Goal: Task Accomplishment & Management: Use online tool/utility

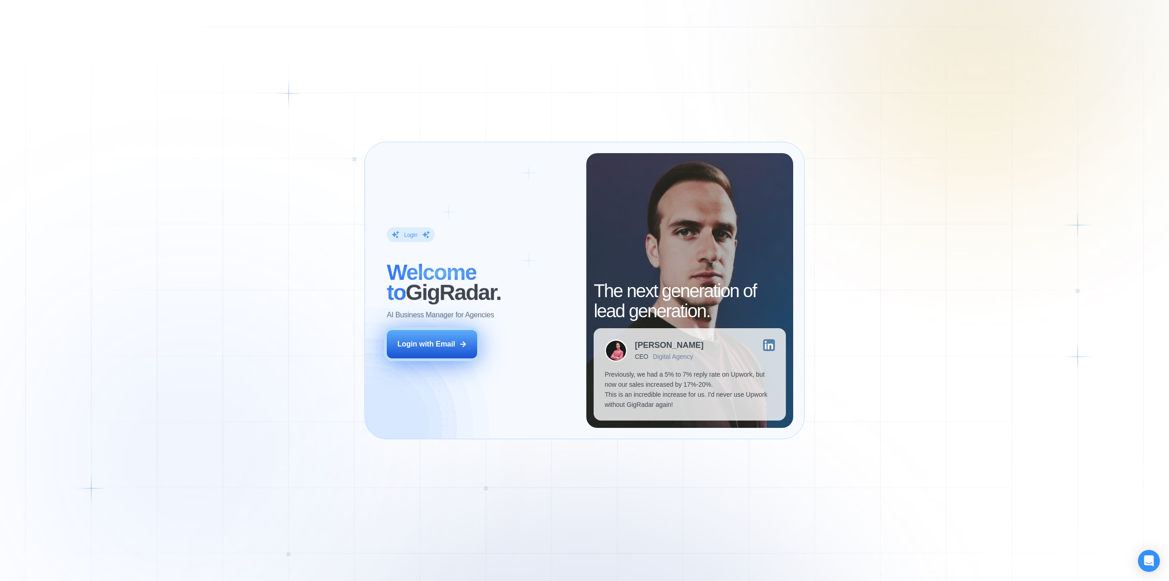
click at [444, 344] on div "Login with Email" at bounding box center [426, 344] width 58 height 10
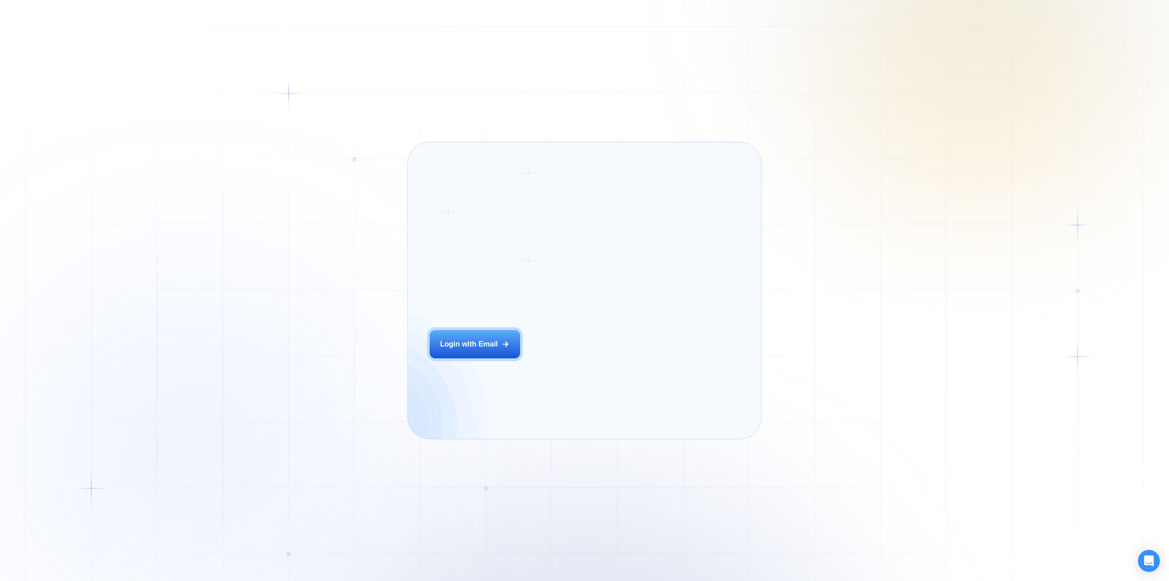
click at [537, 364] on div "Login ‍ Welcome to GigRadar. AI Business Manager for Agencies Login with Email" at bounding box center [503, 290] width 168 height 274
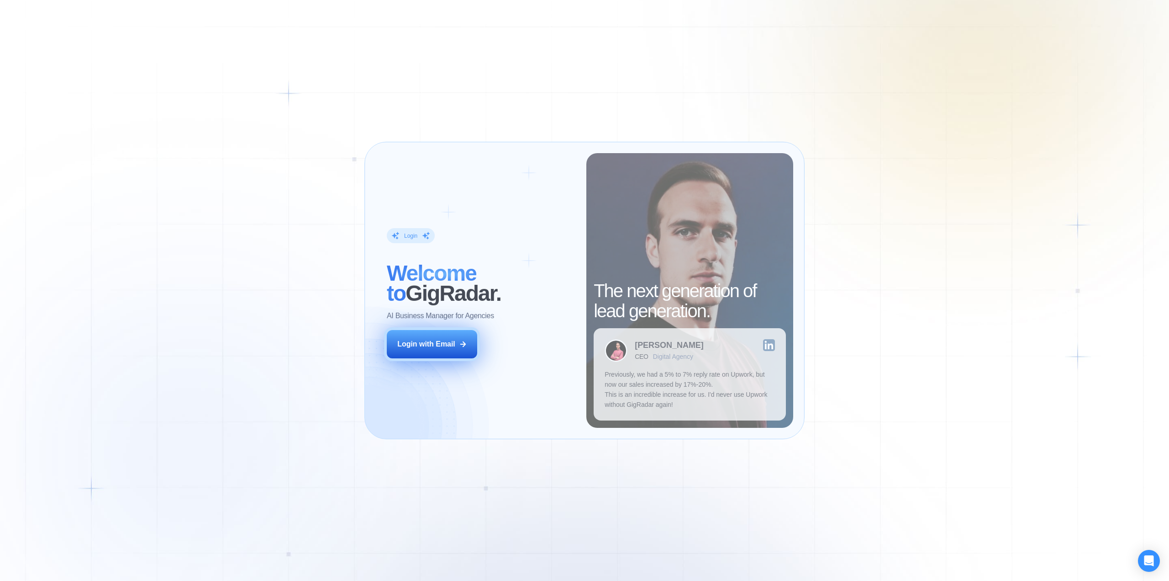
click at [452, 344] on div "Login with Email" at bounding box center [426, 344] width 58 height 10
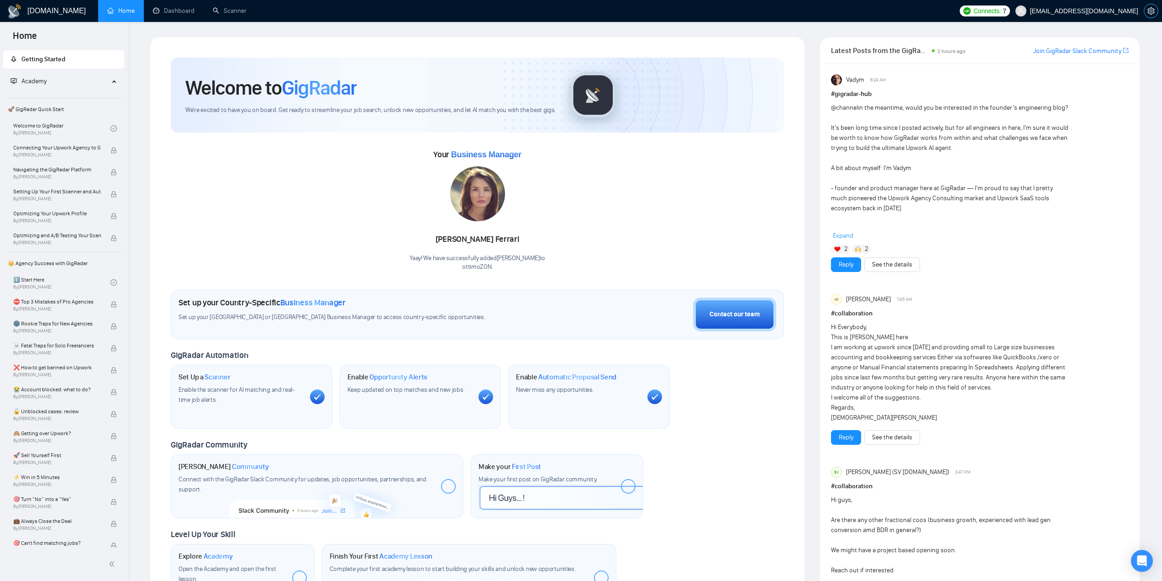
click at [1150, 14] on icon "setting" at bounding box center [1151, 10] width 7 height 7
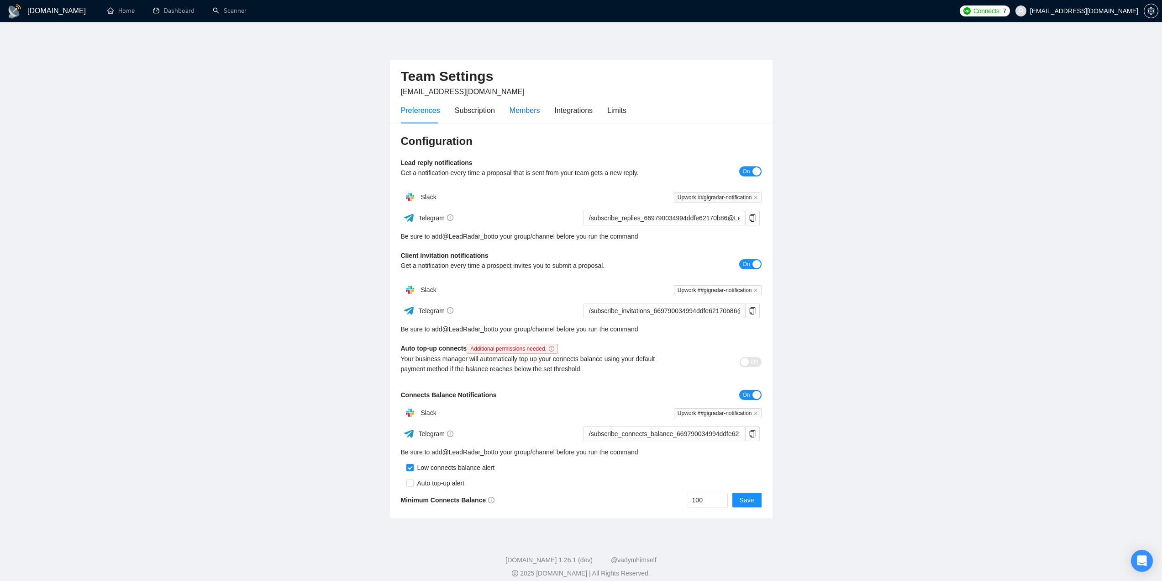
click at [521, 109] on div "Members" at bounding box center [525, 110] width 31 height 11
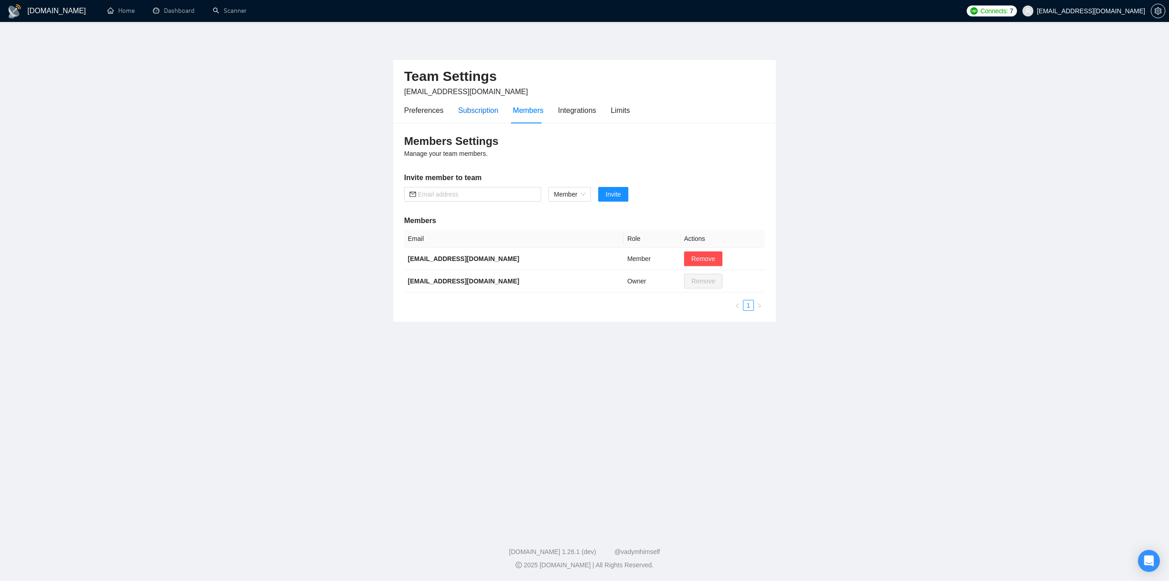
click at [459, 109] on div "Subscription" at bounding box center [478, 110] width 40 height 11
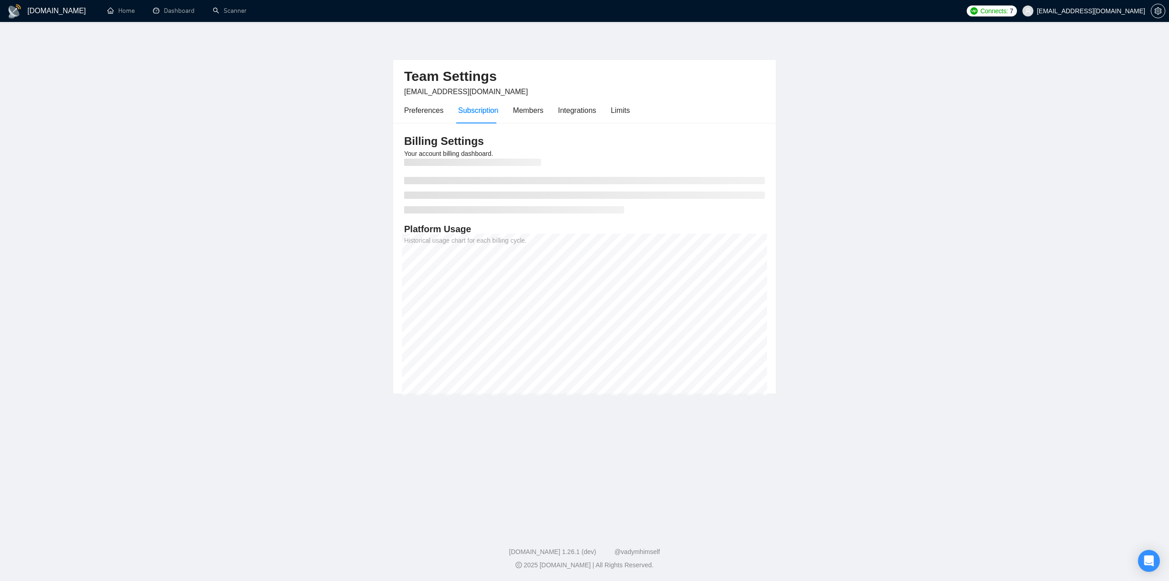
click at [544, 108] on div "Preferences Subscription Members Integrations Limits" at bounding box center [517, 110] width 226 height 26
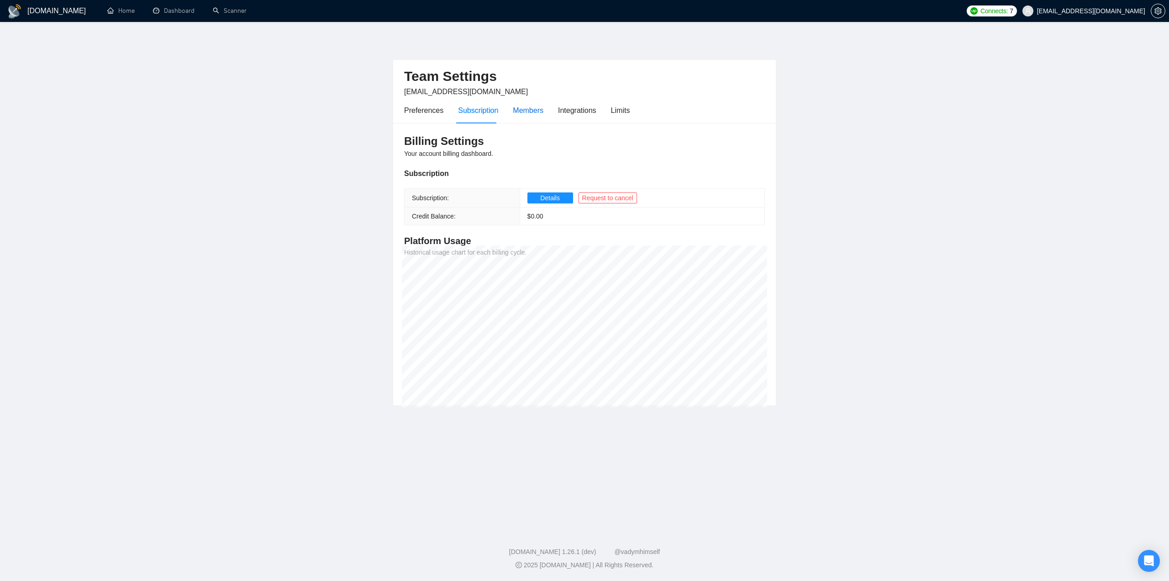
click at [530, 113] on div "Members" at bounding box center [528, 110] width 31 height 11
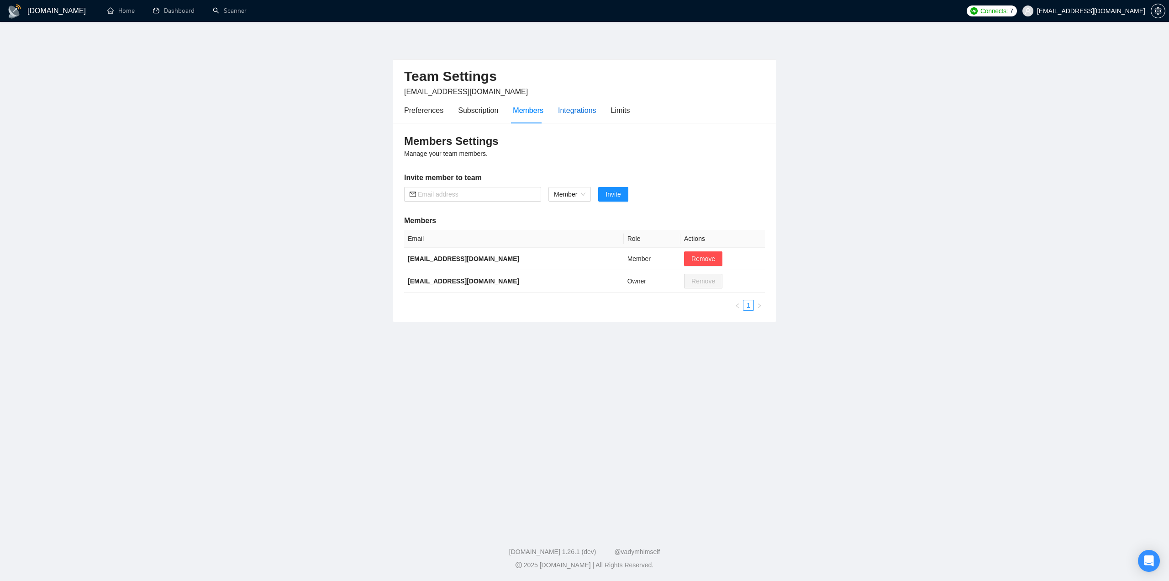
click at [571, 109] on div "Integrations" at bounding box center [577, 110] width 38 height 11
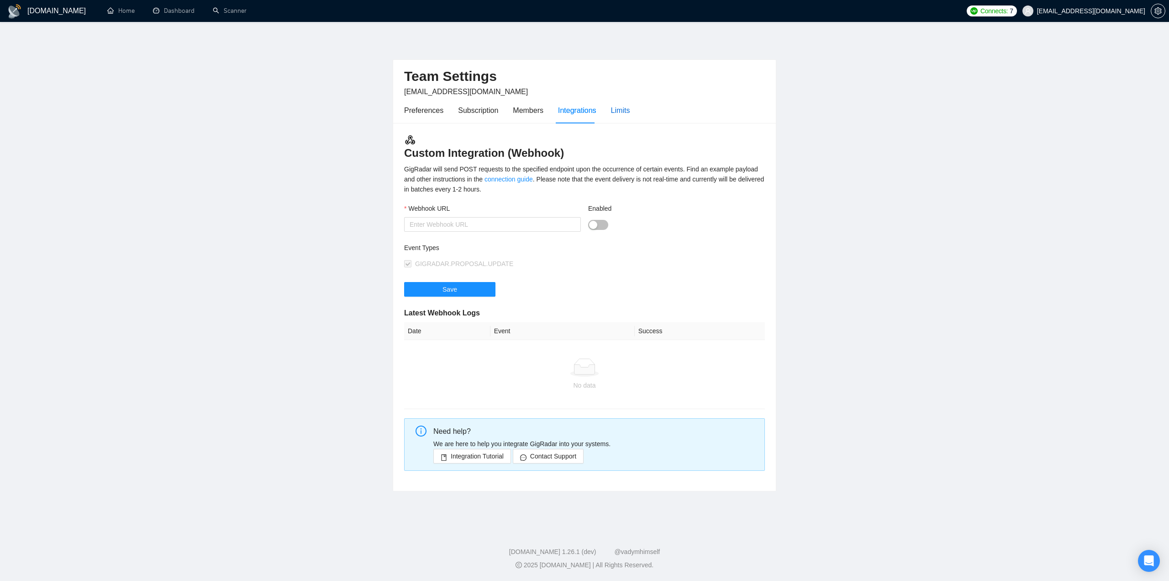
click at [615, 110] on div "Limits" at bounding box center [620, 110] width 19 height 11
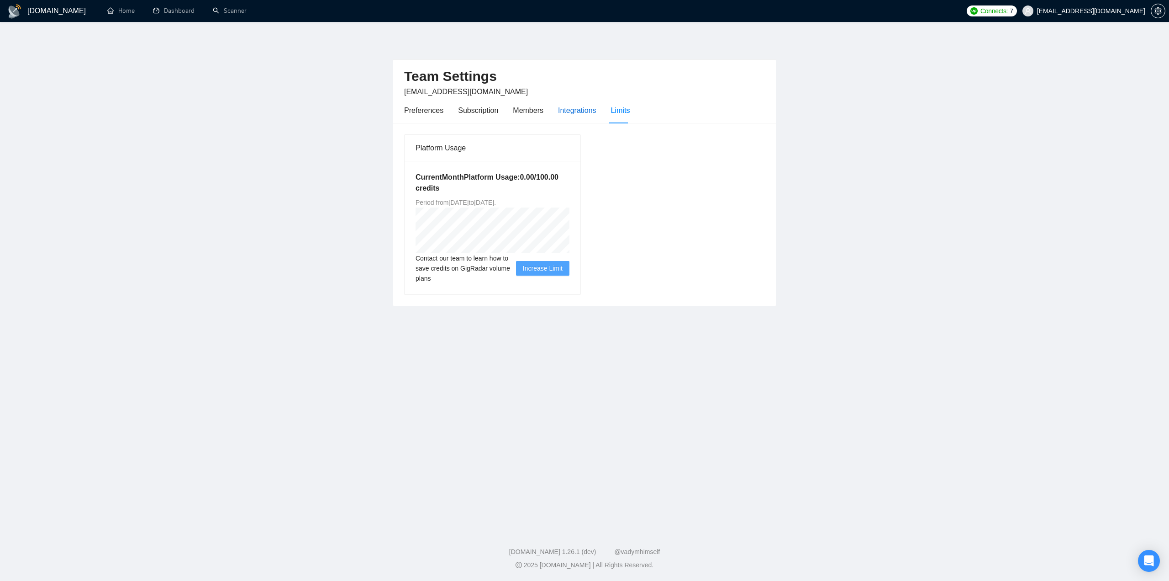
click at [584, 113] on div "Integrations" at bounding box center [577, 110] width 38 height 11
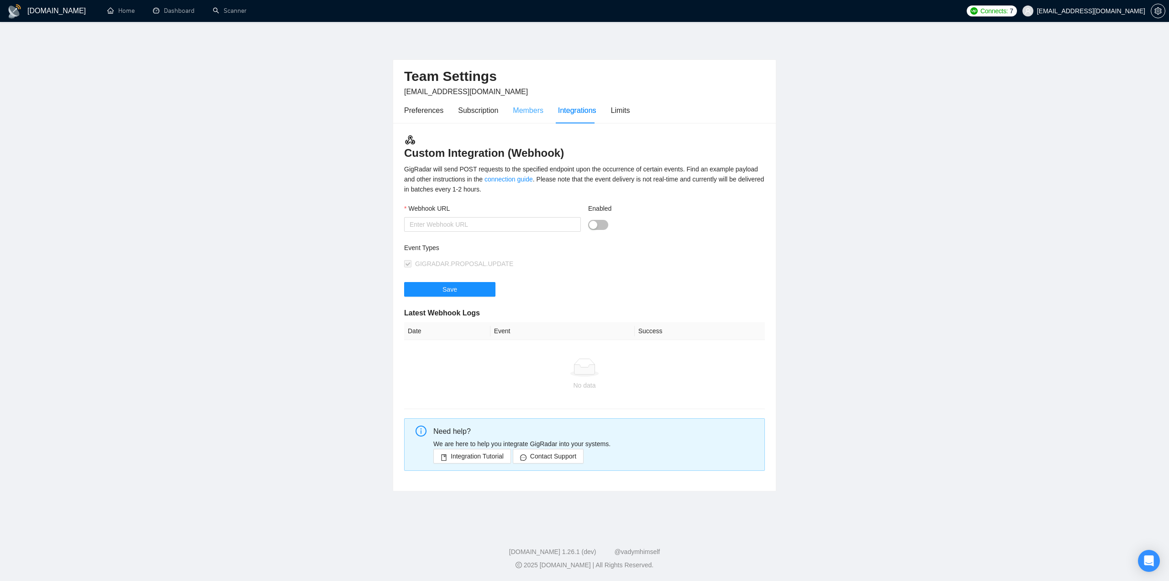
click at [519, 116] on div "Members" at bounding box center [528, 110] width 31 height 26
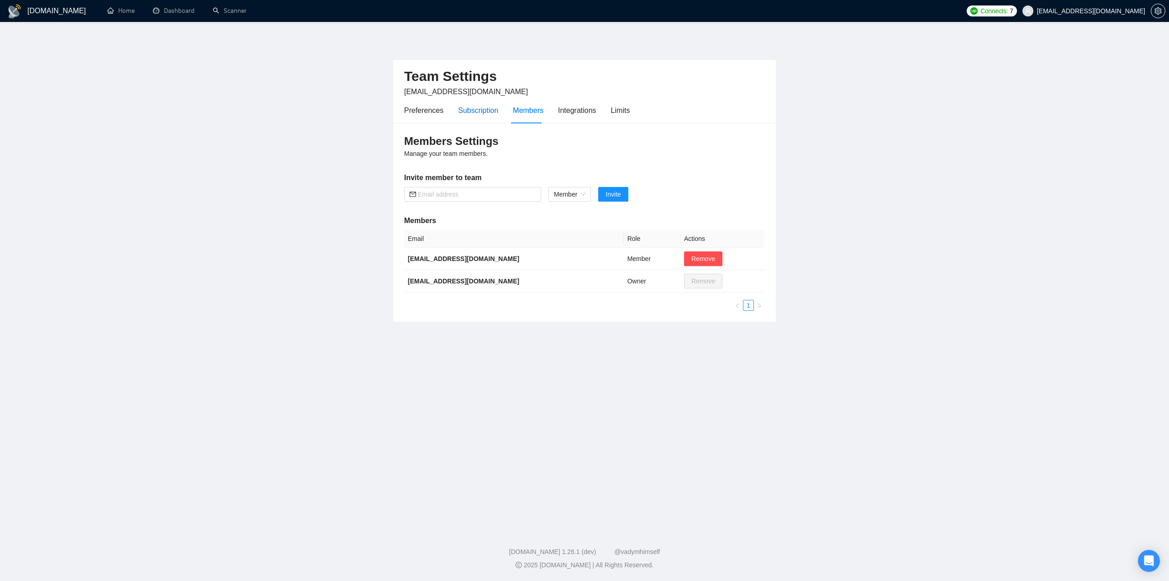
click at [473, 114] on div "Subscription" at bounding box center [478, 110] width 40 height 11
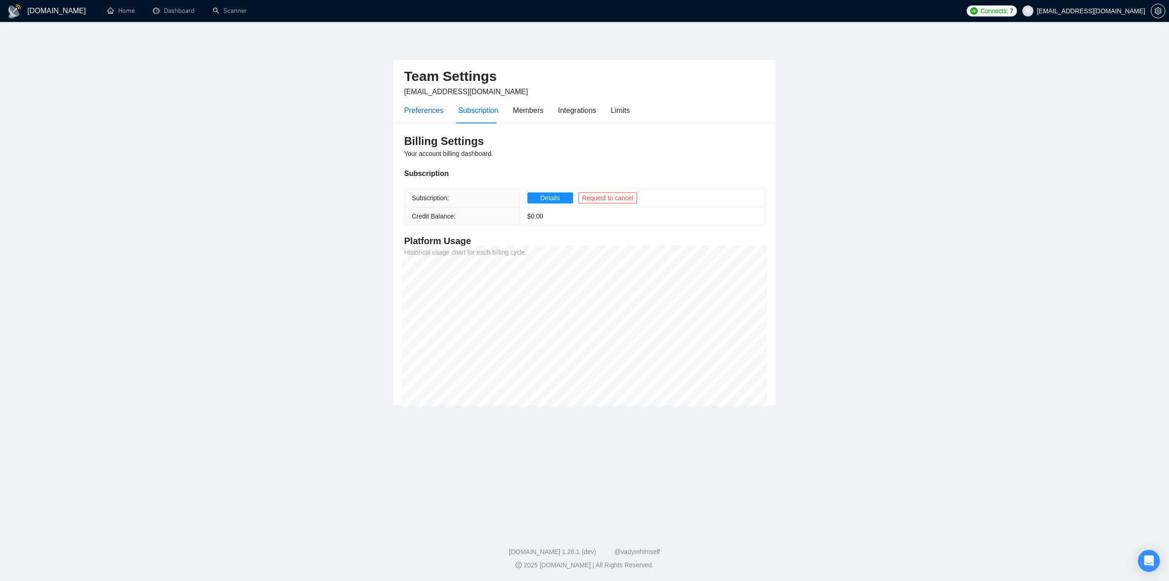
click at [417, 112] on div "Preferences" at bounding box center [423, 110] width 39 height 11
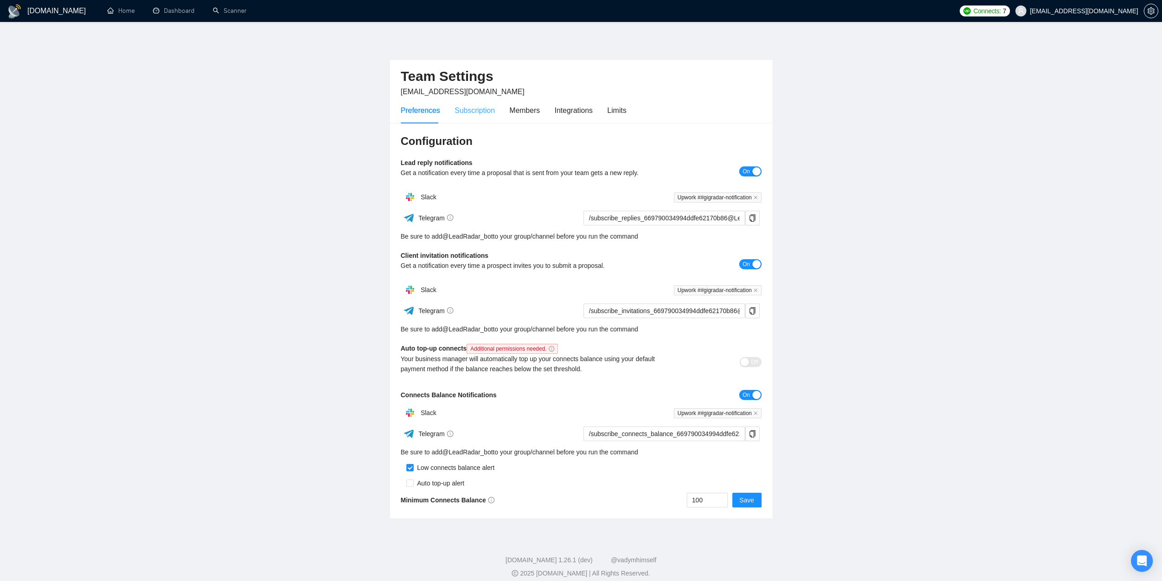
click at [478, 116] on div "Subscription" at bounding box center [475, 110] width 40 height 26
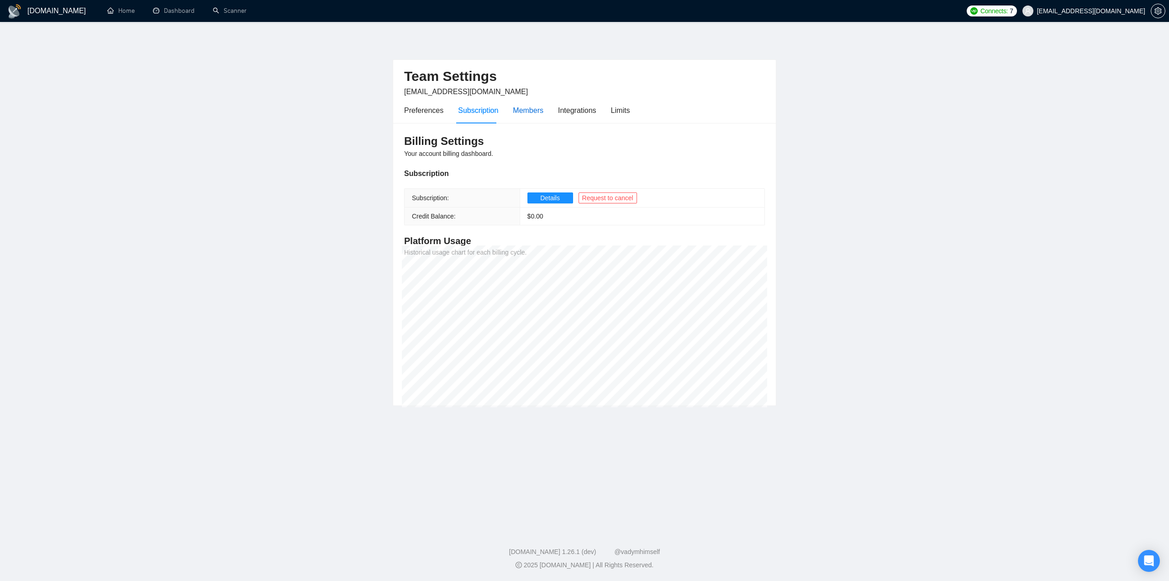
click at [517, 112] on div "Members" at bounding box center [528, 110] width 31 height 11
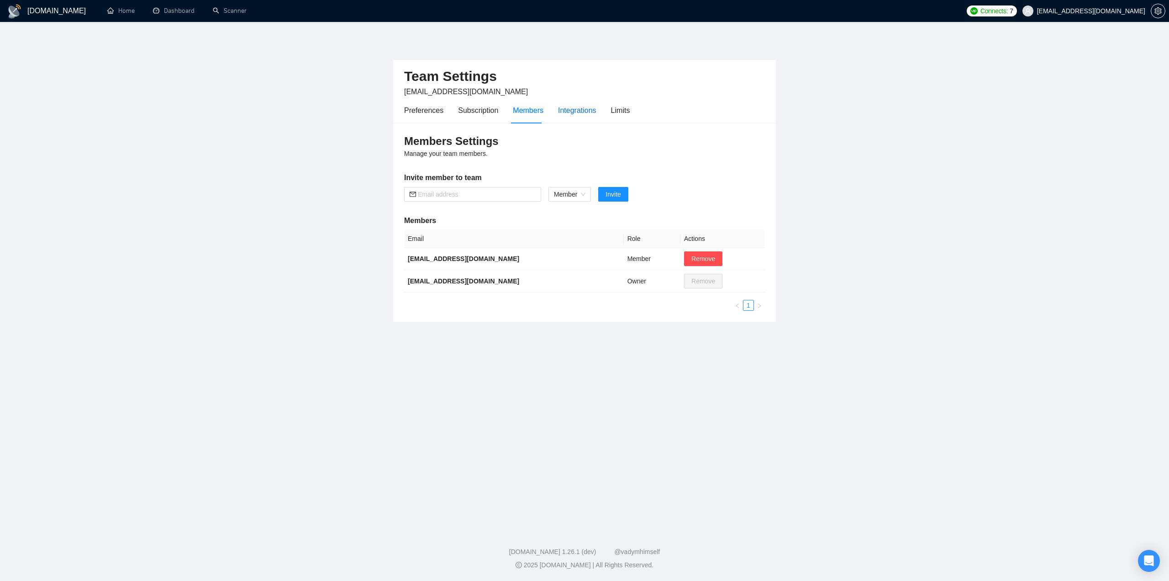
click at [578, 105] on div "Integrations" at bounding box center [577, 110] width 38 height 11
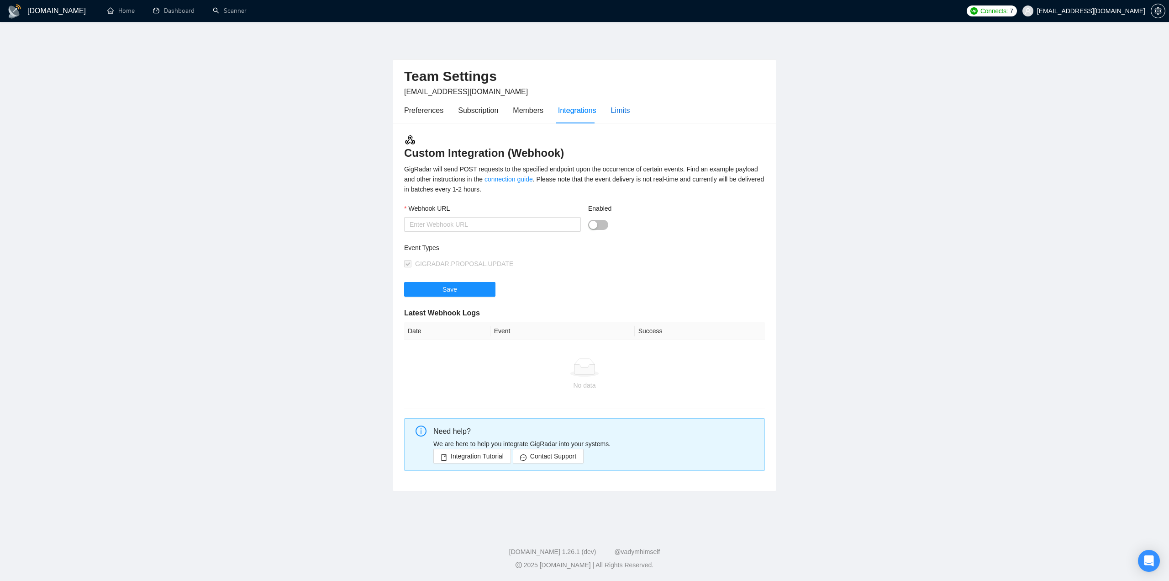
click at [620, 115] on div "Limits" at bounding box center [620, 110] width 19 height 11
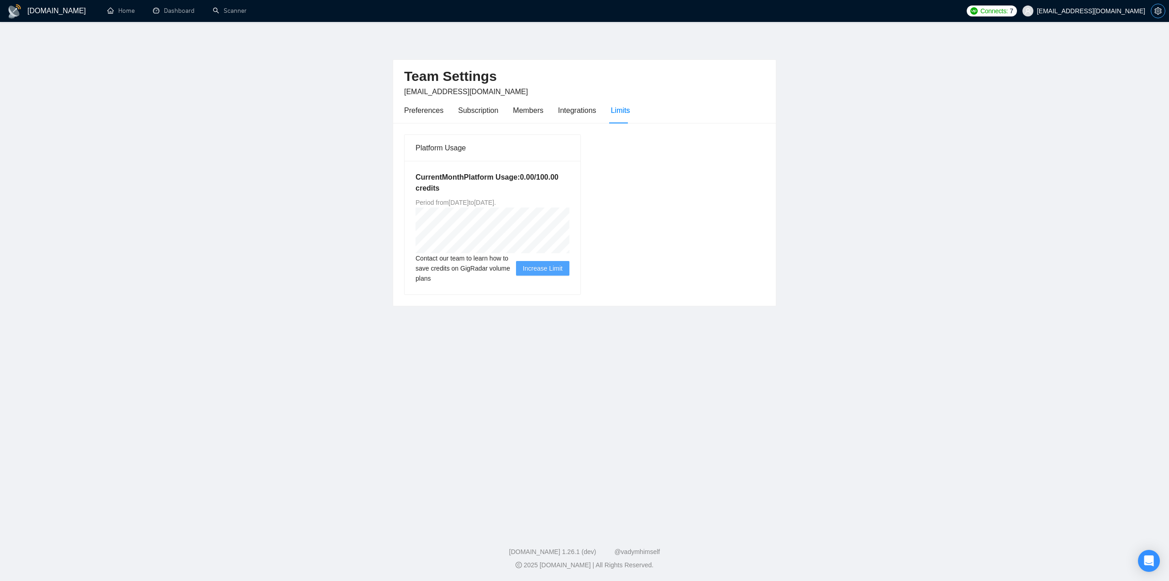
click at [1155, 14] on icon "setting" at bounding box center [1158, 10] width 7 height 7
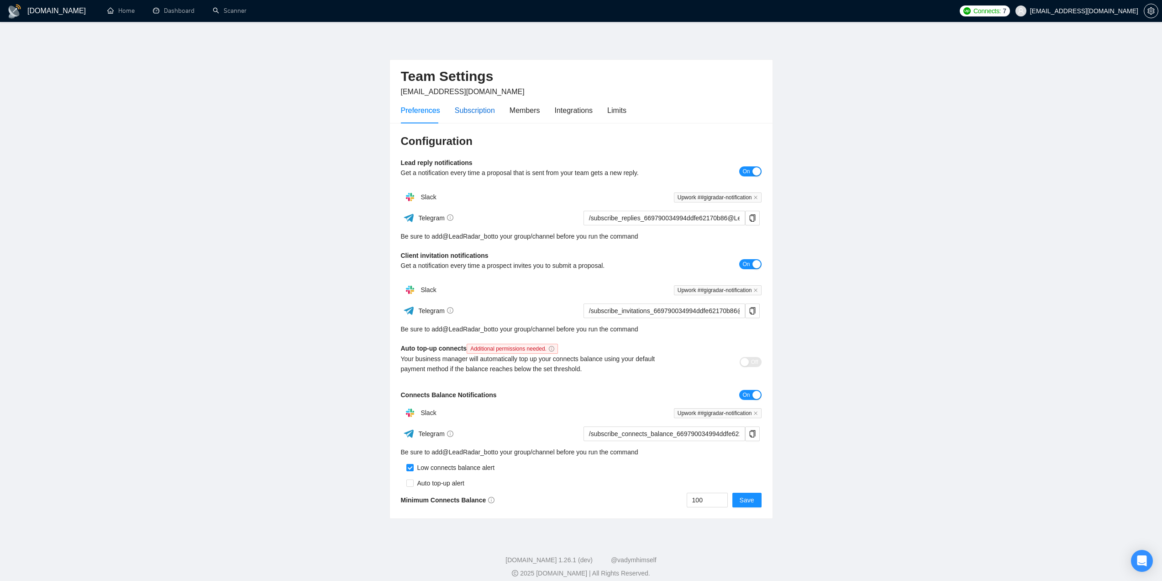
click at [480, 111] on div "Subscription" at bounding box center [475, 110] width 40 height 11
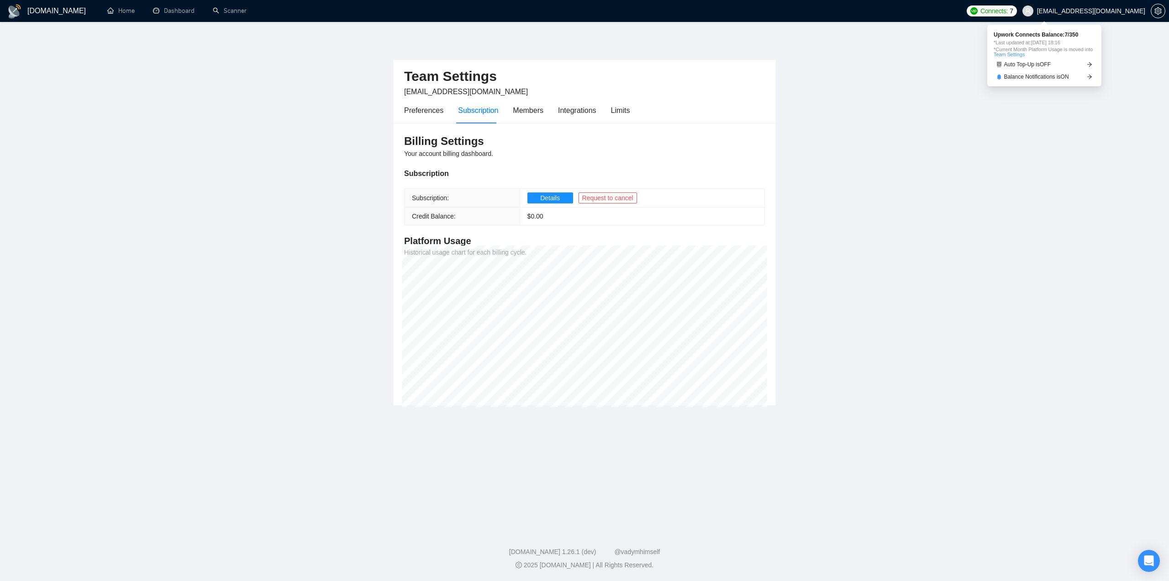
click at [1008, 10] on span "Connects:" at bounding box center [994, 11] width 27 height 10
click at [1008, 12] on span "Connects:" at bounding box center [994, 11] width 27 height 10
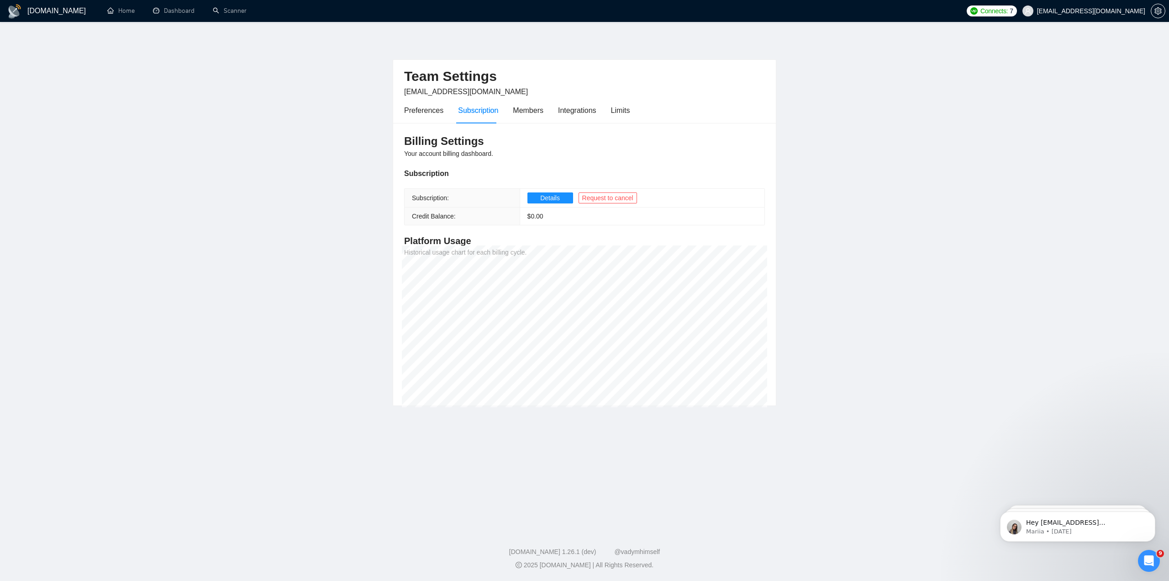
click at [28, 15] on h1 "GigRadar.io" at bounding box center [56, 11] width 58 height 22
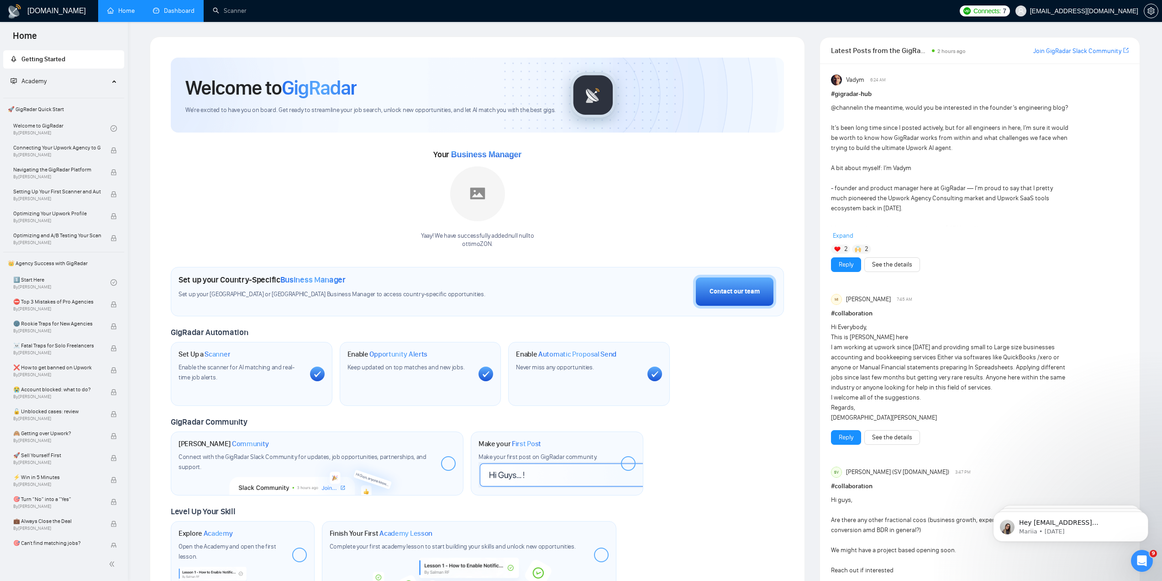
click at [174, 9] on link "Dashboard" at bounding box center [174, 11] width 42 height 8
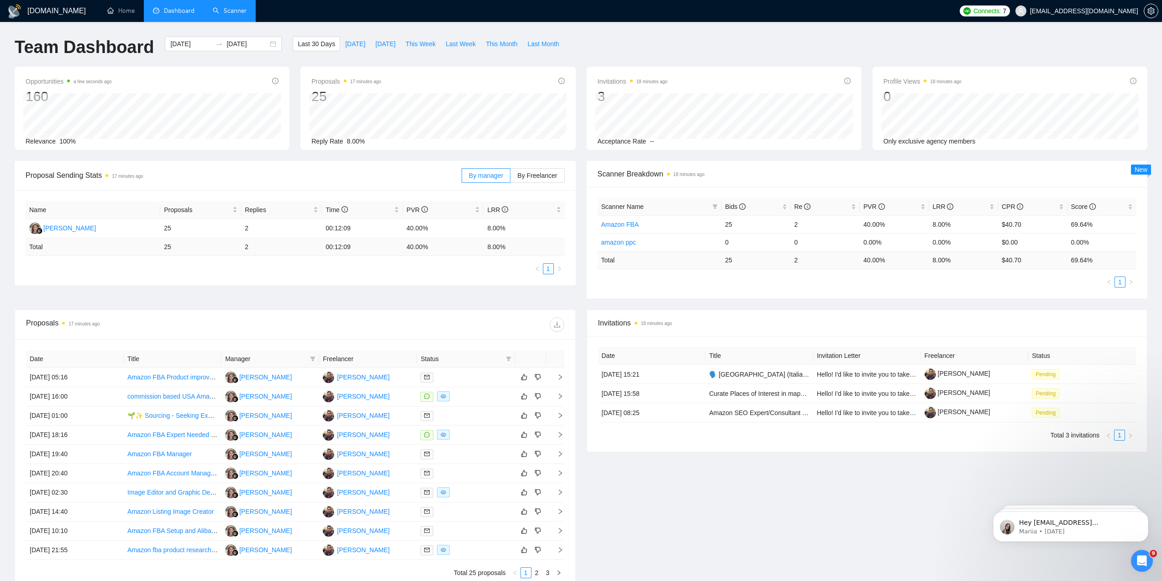
click at [243, 12] on link "Scanner" at bounding box center [230, 11] width 34 height 8
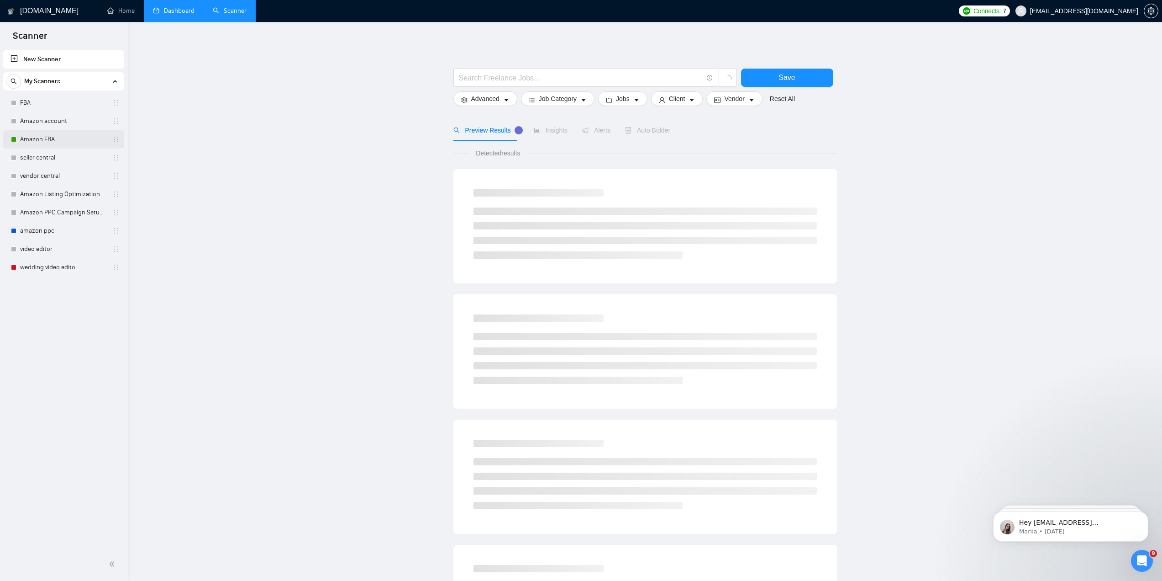
click at [55, 139] on link "Amazon FBA" at bounding box center [63, 139] width 87 height 18
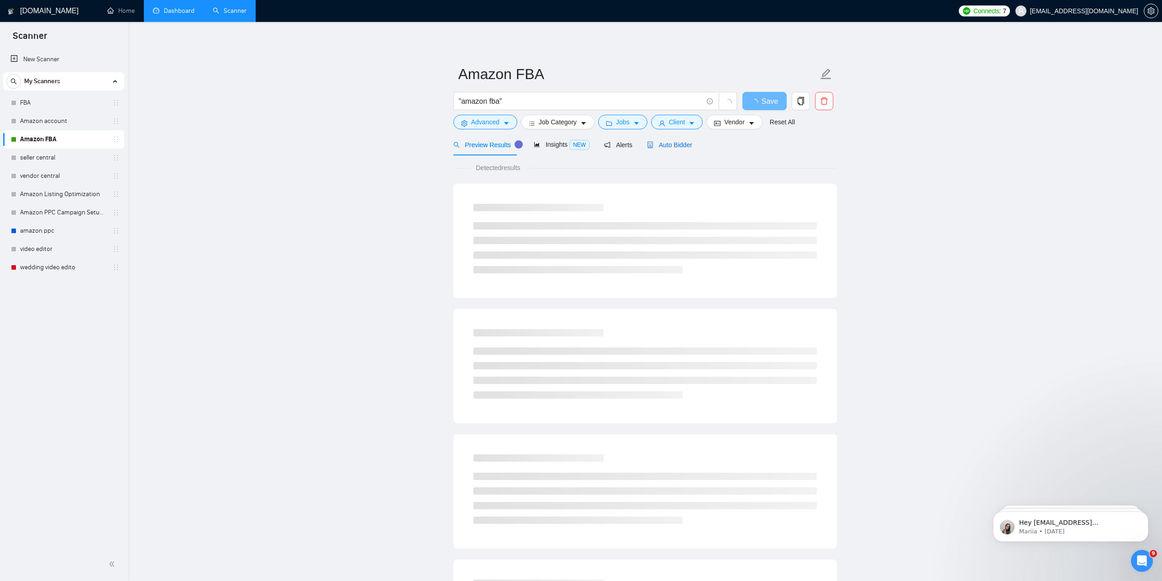
click at [669, 145] on span "Auto Bidder" at bounding box center [669, 144] width 45 height 7
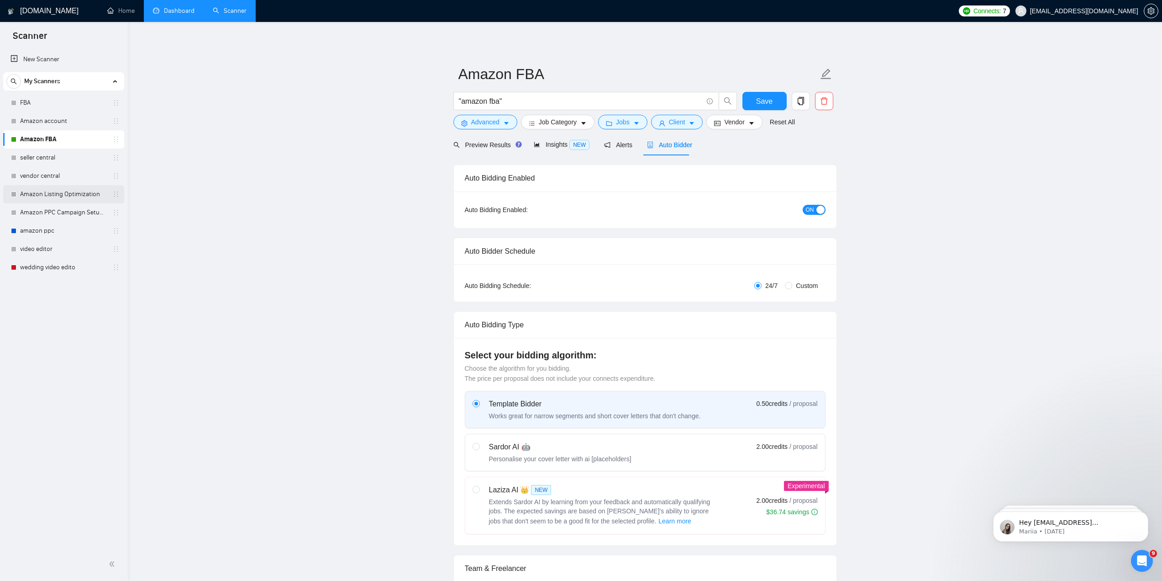
click at [57, 195] on link "Amazon Listing Optimization" at bounding box center [63, 194] width 87 height 18
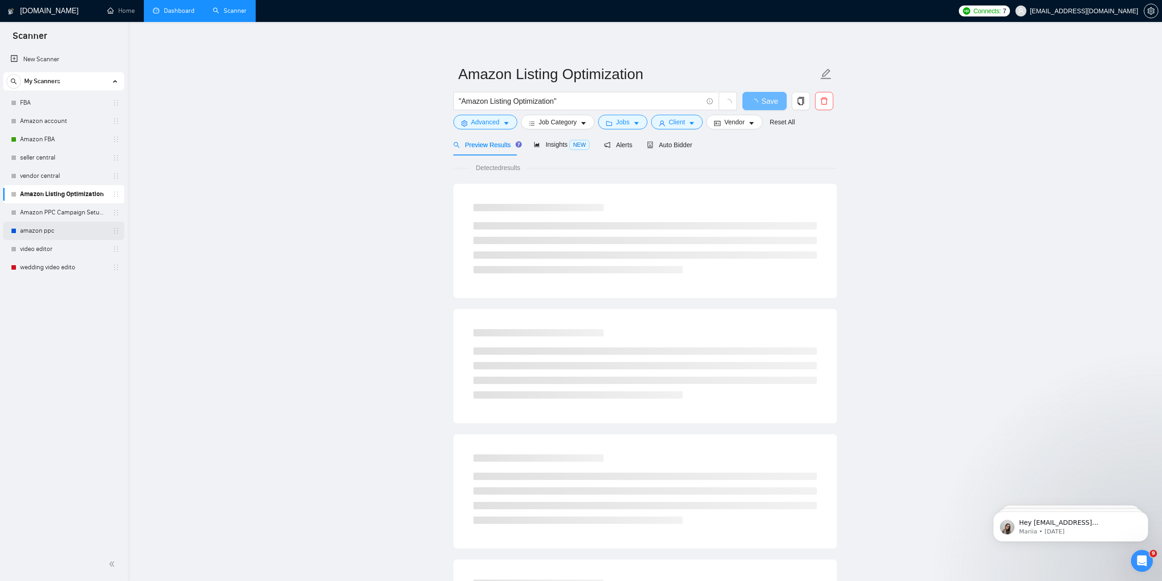
click at [49, 232] on link "amazon ppc" at bounding box center [63, 231] width 87 height 18
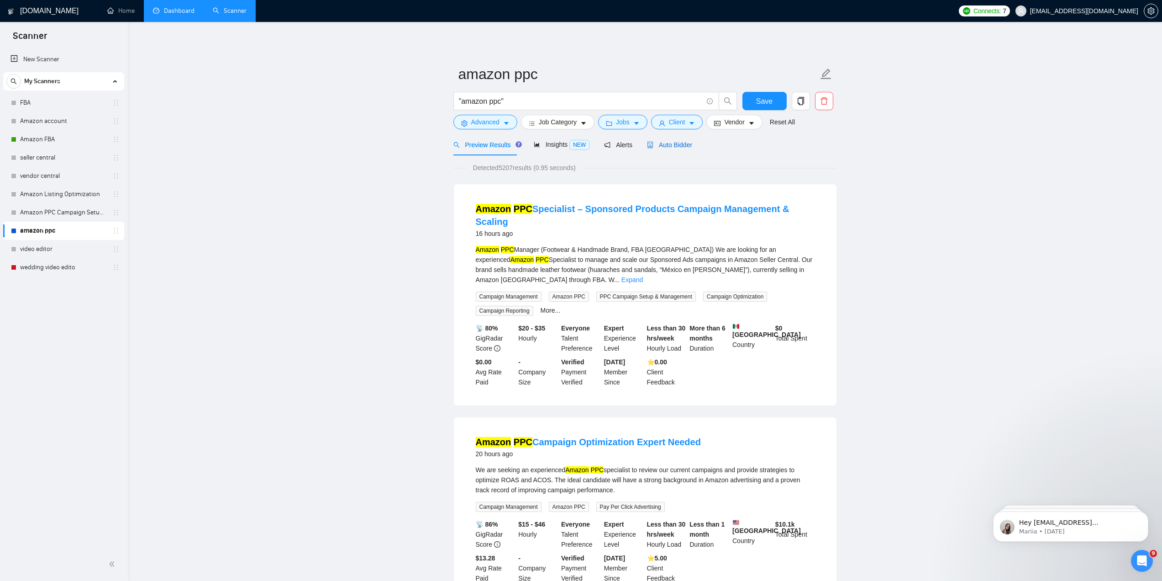
click at [681, 148] on span "Auto Bidder" at bounding box center [669, 144] width 45 height 7
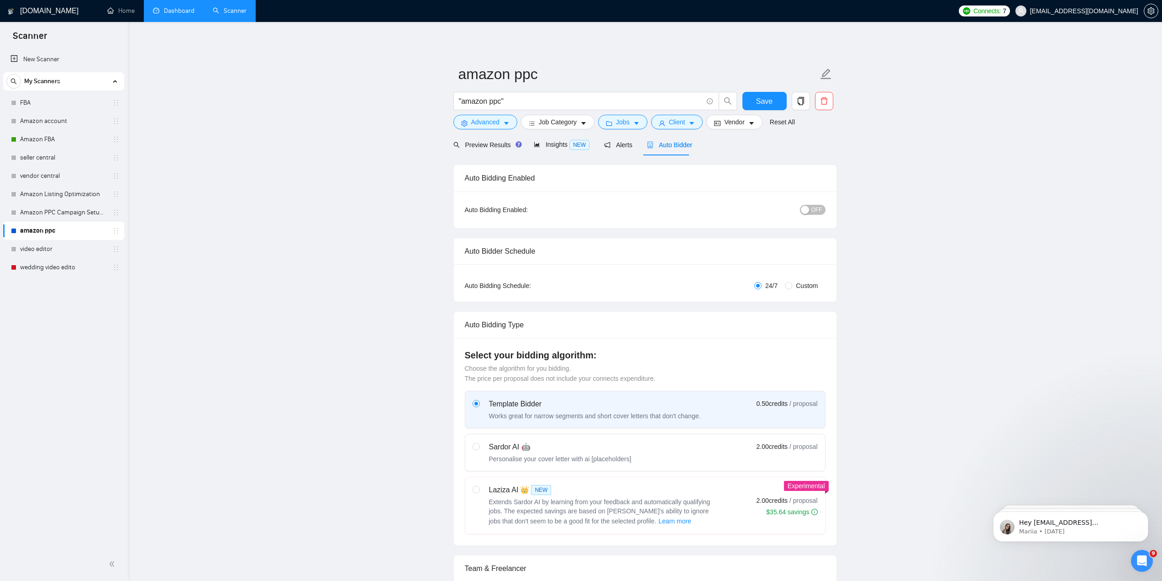
click at [818, 212] on span "OFF" at bounding box center [817, 210] width 11 height 10
click at [29, 101] on link "FBA" at bounding box center [63, 103] width 87 height 18
click at [766, 98] on span "Save" at bounding box center [764, 100] width 16 height 11
click at [1113, 11] on span "afnan@ottimozon.it" at bounding box center [1084, 11] width 108 height 0
click at [170, 11] on link "Dashboard" at bounding box center [174, 11] width 42 height 8
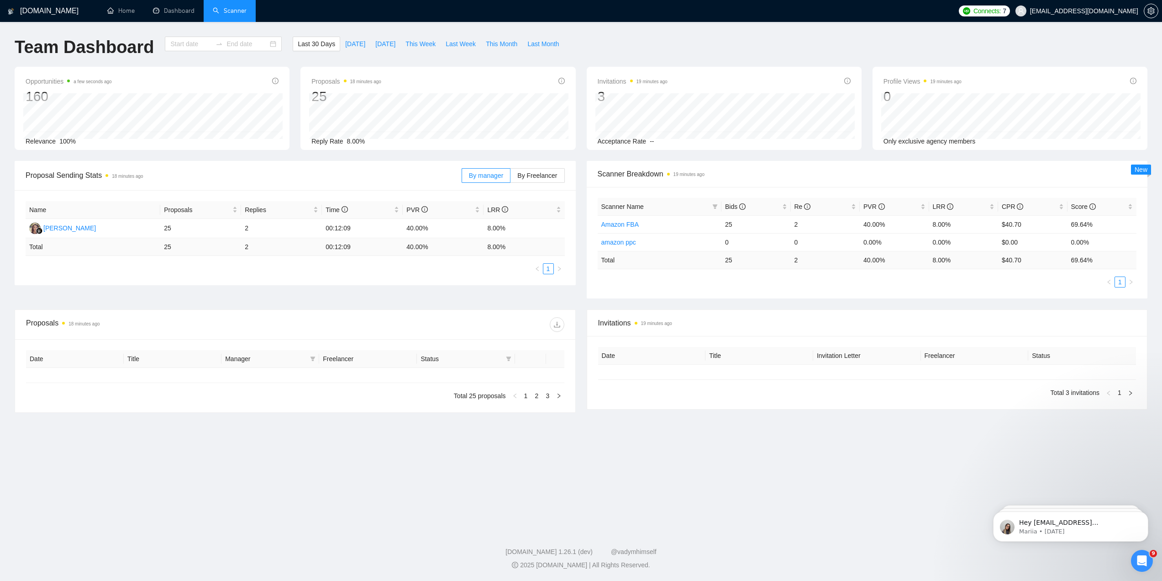
type input "2025-08-28"
type input "2025-09-27"
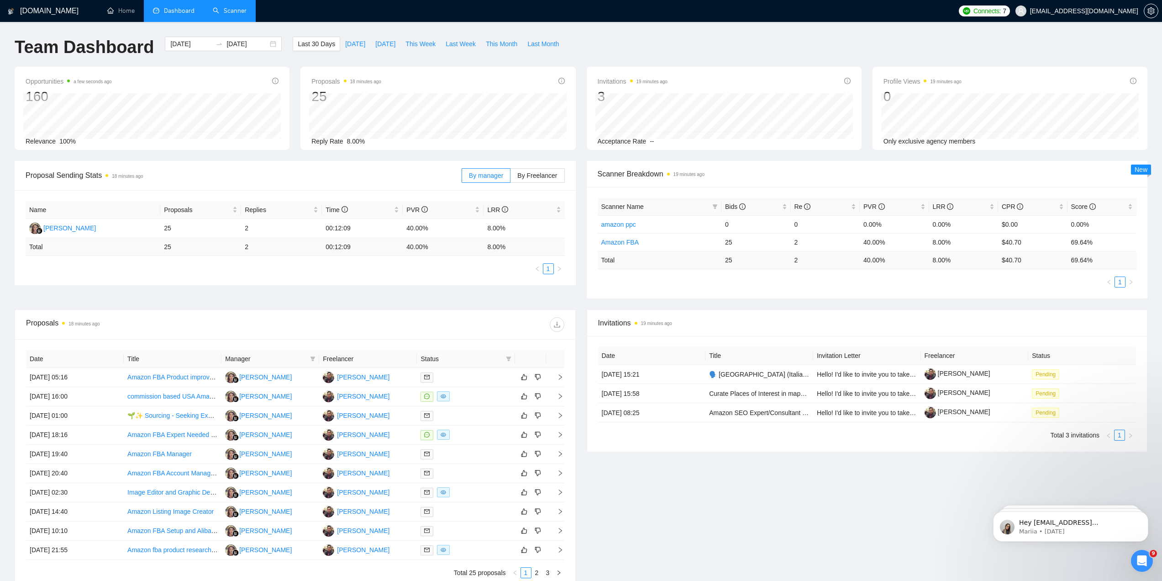
click at [230, 11] on link "Scanner" at bounding box center [230, 11] width 34 height 8
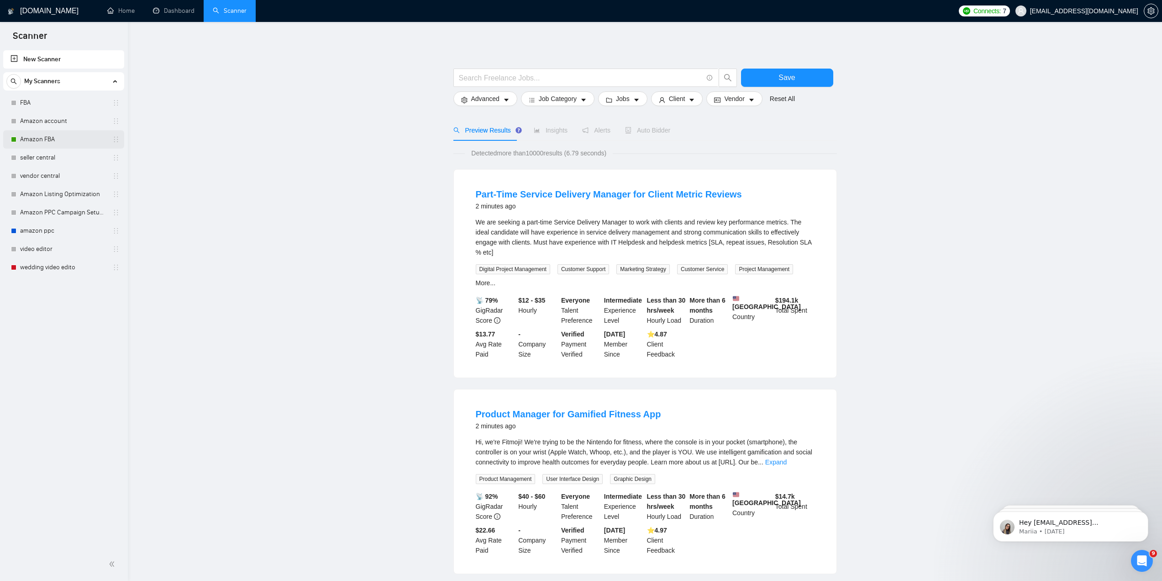
click at [35, 143] on link "Amazon FBA" at bounding box center [63, 139] width 87 height 18
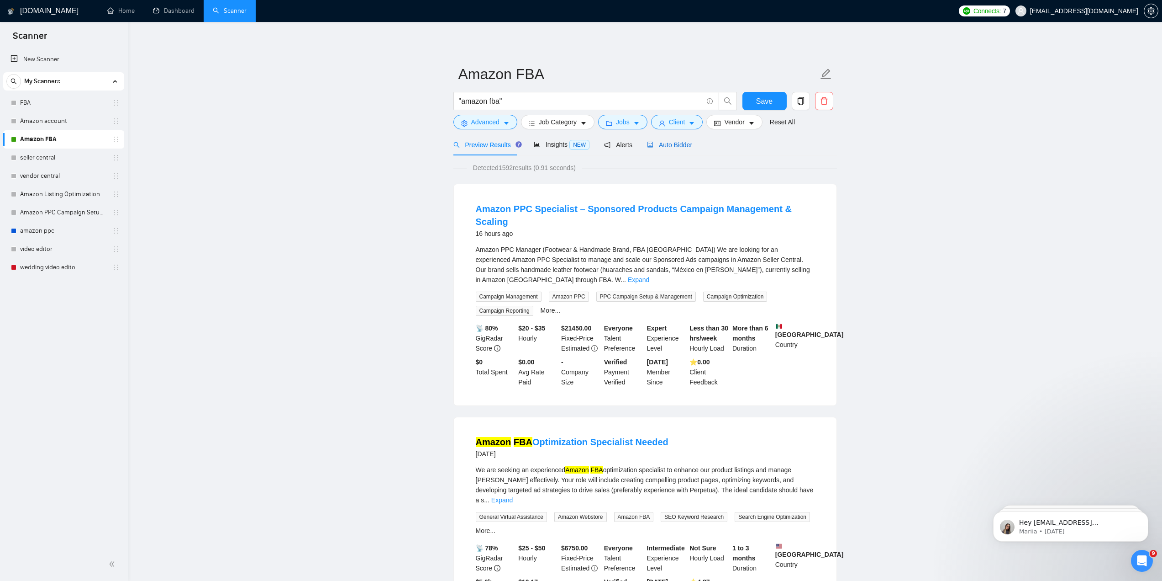
click at [663, 145] on span "Auto Bidder" at bounding box center [669, 144] width 45 height 7
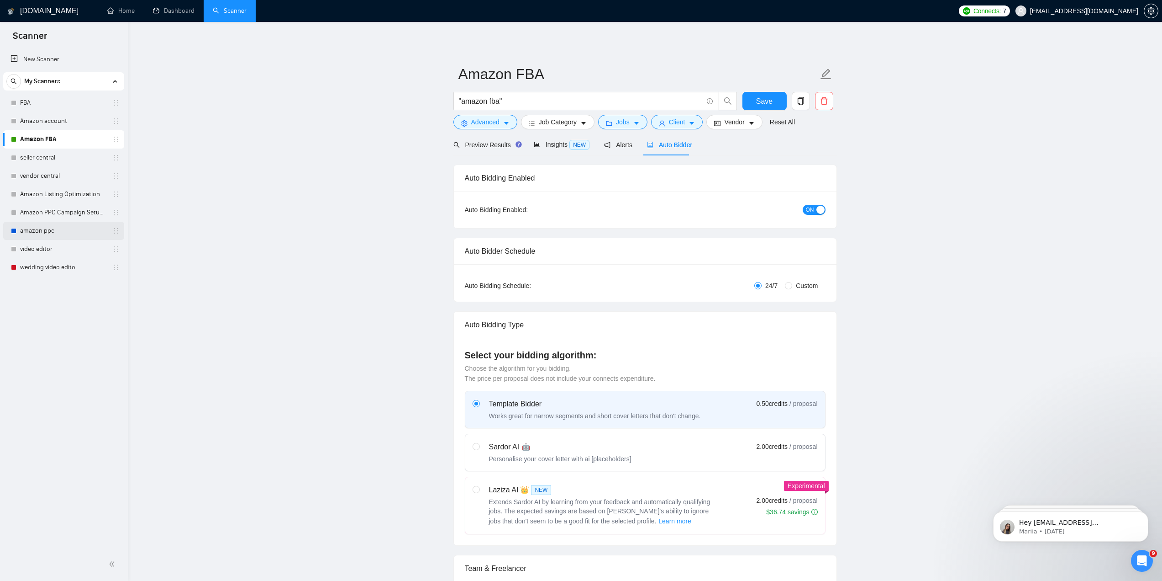
click at [41, 233] on link "amazon ppc" at bounding box center [63, 231] width 87 height 18
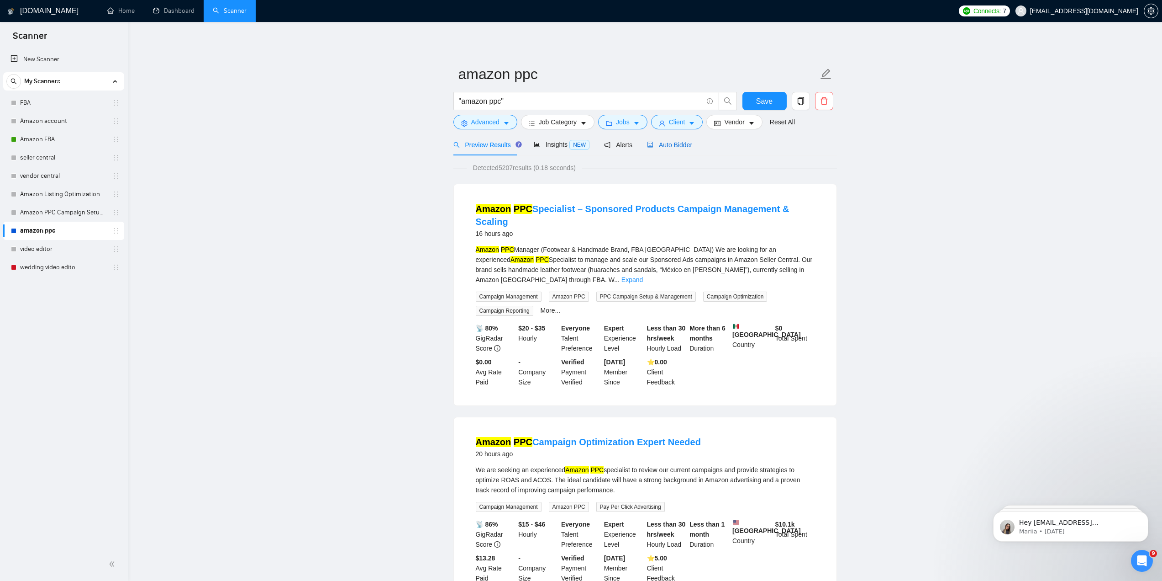
click at [685, 144] on span "Auto Bidder" at bounding box center [669, 144] width 45 height 7
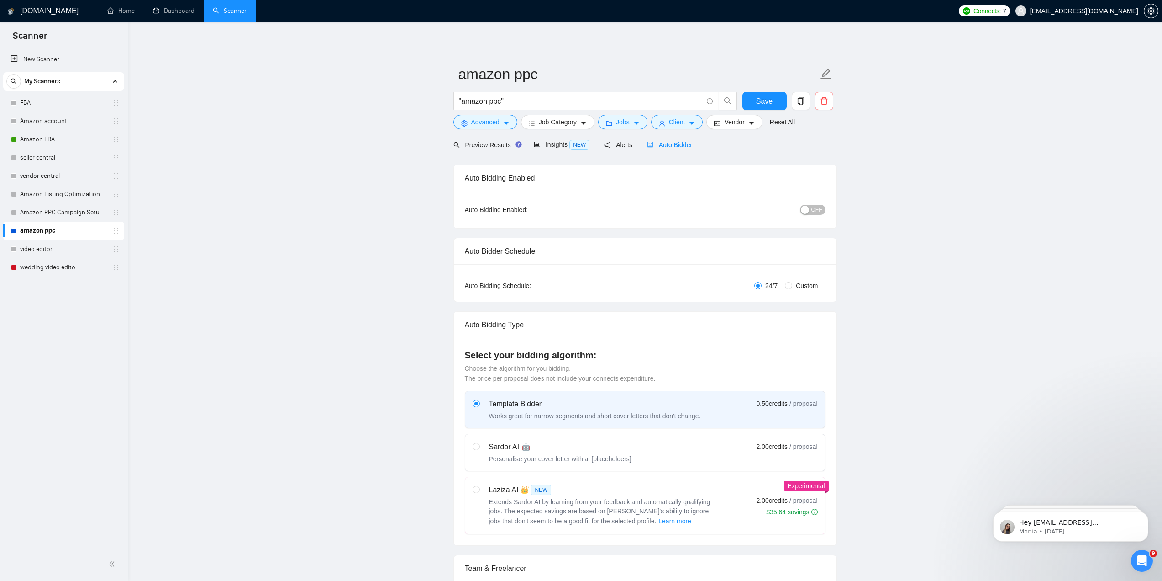
drag, startPoint x: 817, startPoint y: 201, endPoint x: 815, endPoint y: 208, distance: 7.1
click at [817, 203] on div "Auto Bidding Enabled: OFF" at bounding box center [645, 209] width 383 height 37
click at [815, 208] on span "OFF" at bounding box center [817, 210] width 11 height 10
click at [766, 99] on span "Save" at bounding box center [764, 100] width 16 height 11
click at [609, 460] on div "Personalise your cover letter with ai [placeholders]" at bounding box center [560, 458] width 143 height 9
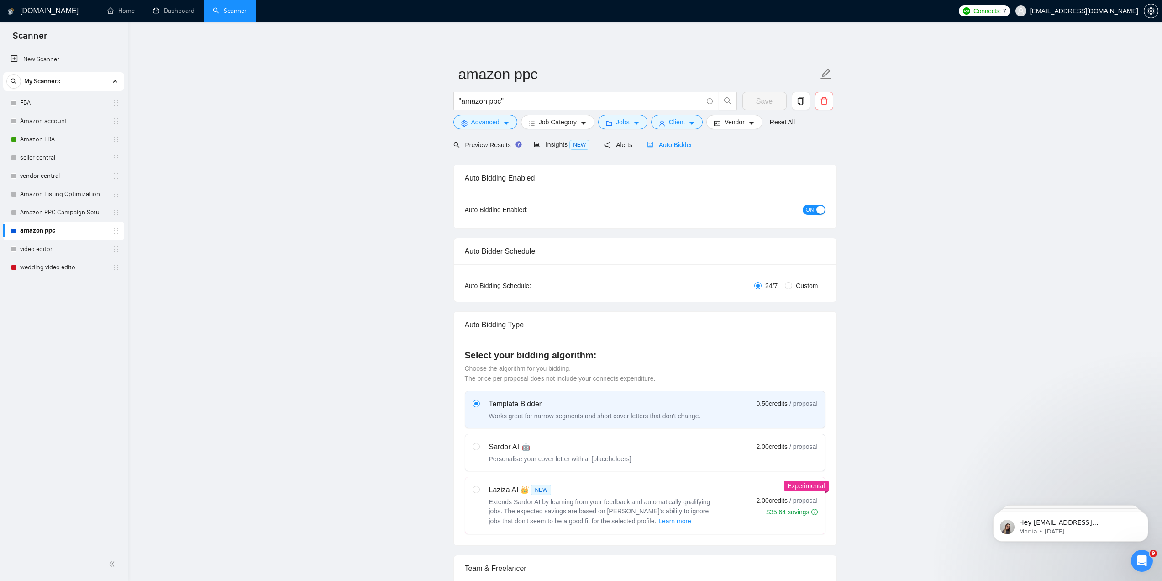
click at [479, 449] on input "radio" at bounding box center [476, 446] width 6 height 6
radio input "true"
radio input "false"
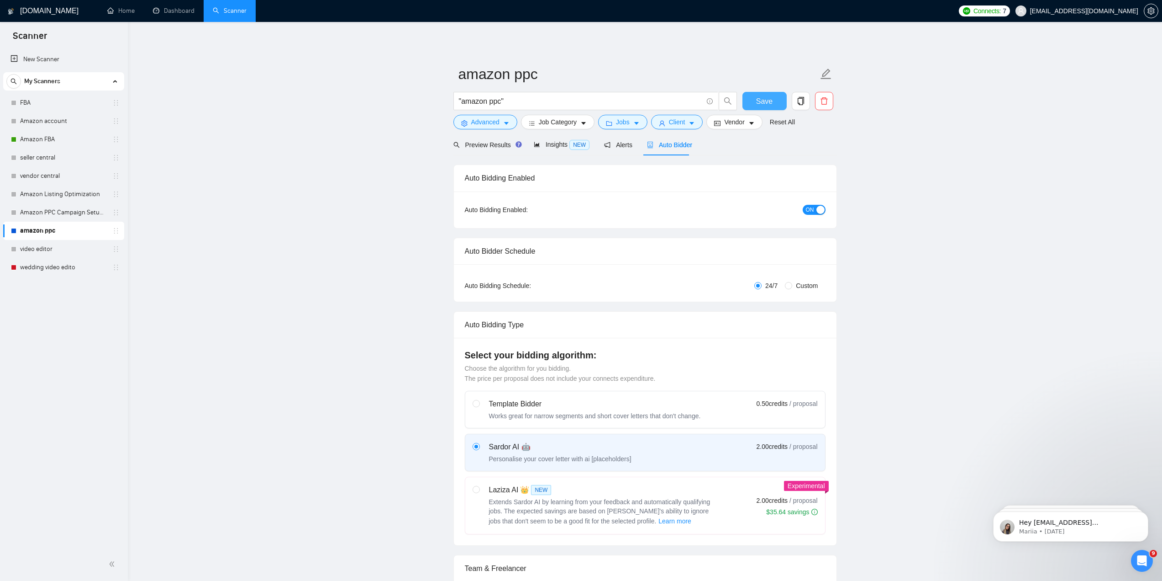
click at [772, 101] on button "Save" at bounding box center [765, 101] width 44 height 18
click at [716, 504] on div "Extends Sardor AI by learning from your feedback and automatically qualifying j…" at bounding box center [603, 511] width 228 height 29
click at [479, 492] on input "radio" at bounding box center [476, 489] width 6 height 6
radio input "true"
radio input "false"
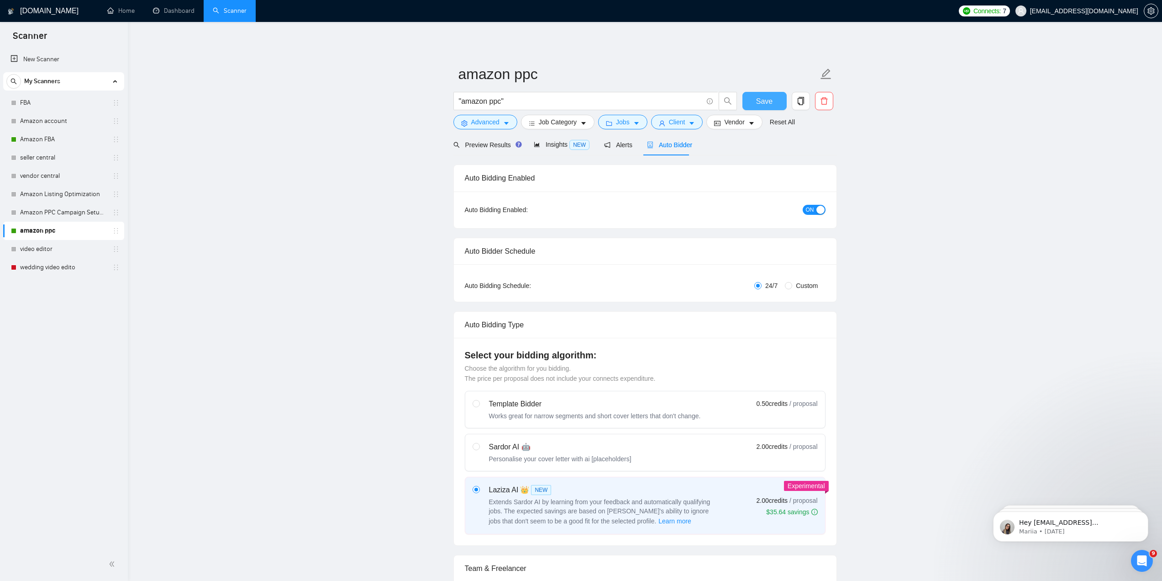
click at [769, 99] on span "Save" at bounding box center [764, 100] width 16 height 11
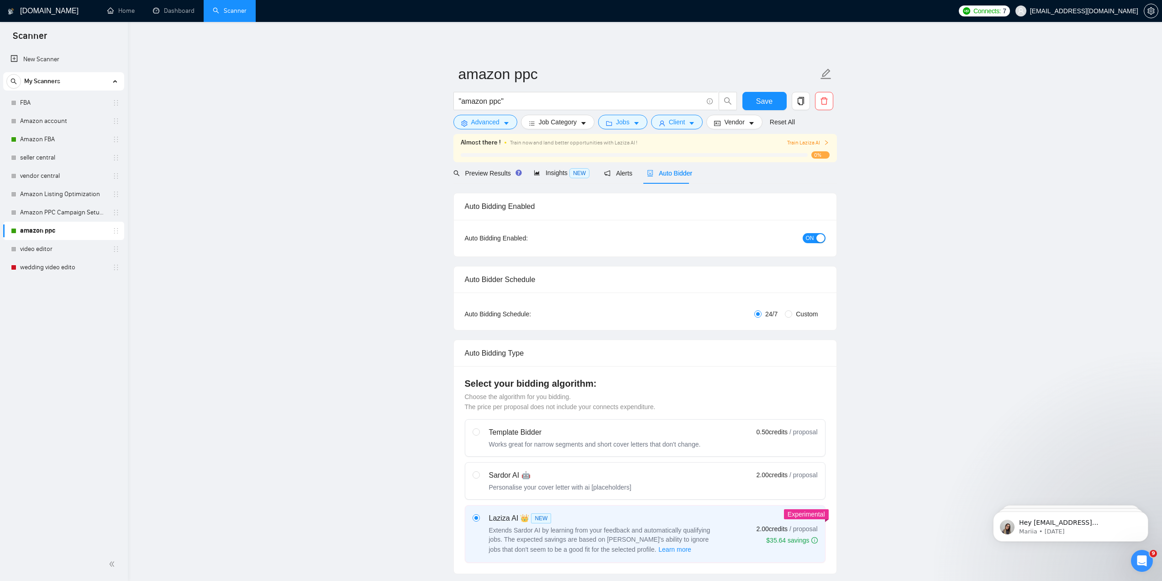
click at [811, 143] on span "Train Laziza AI" at bounding box center [808, 142] width 42 height 9
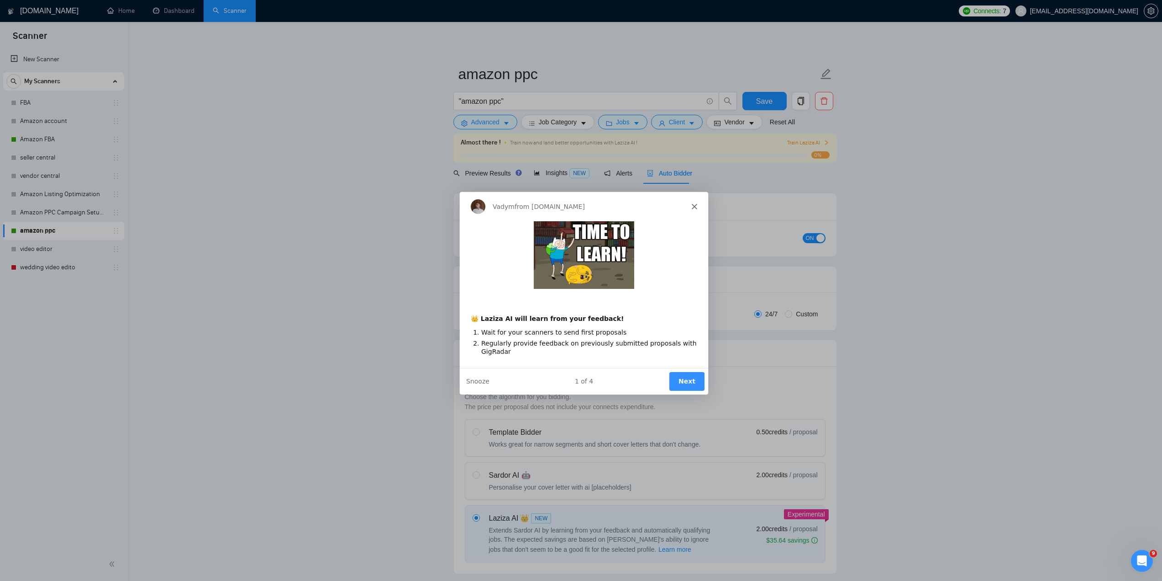
click at [693, 382] on button "Next" at bounding box center [686, 380] width 35 height 19
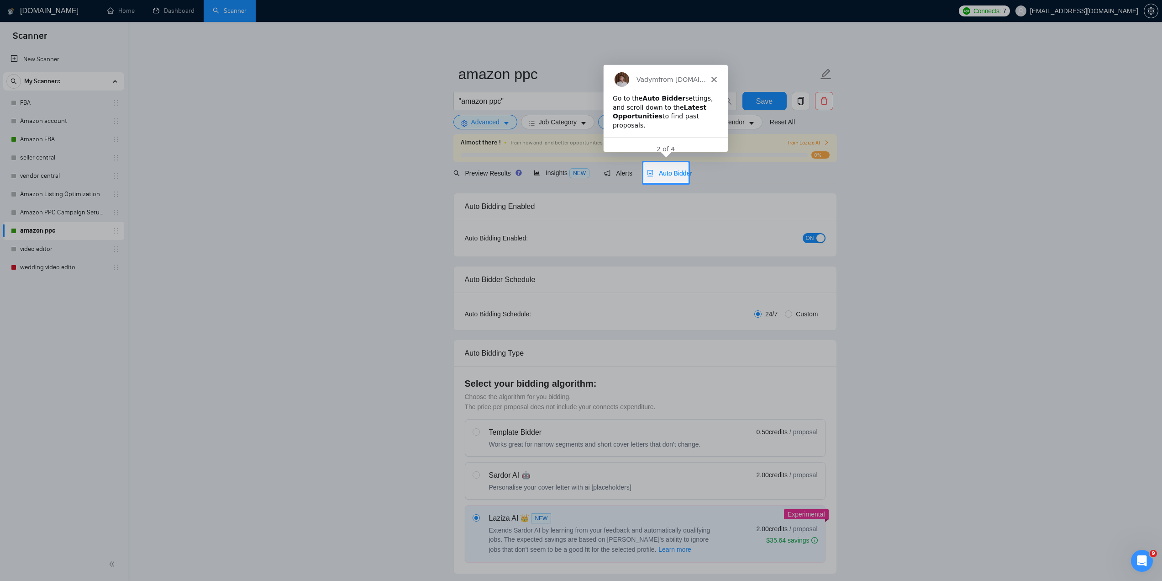
click at [715, 77] on polygon "Close" at bounding box center [713, 78] width 5 height 5
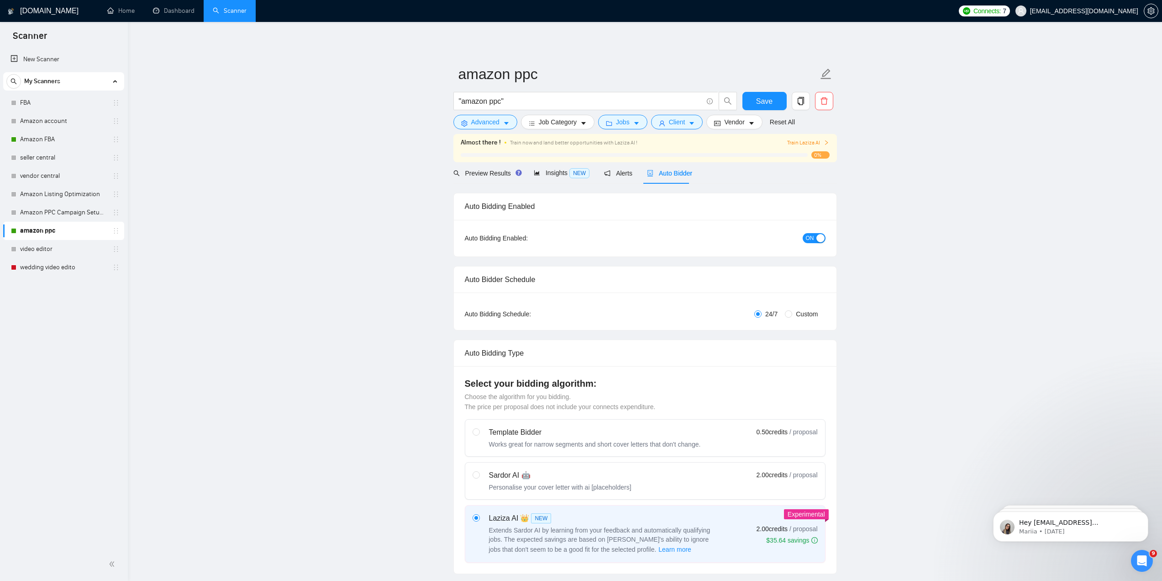
click at [657, 172] on span "Auto Bidder" at bounding box center [669, 172] width 45 height 7
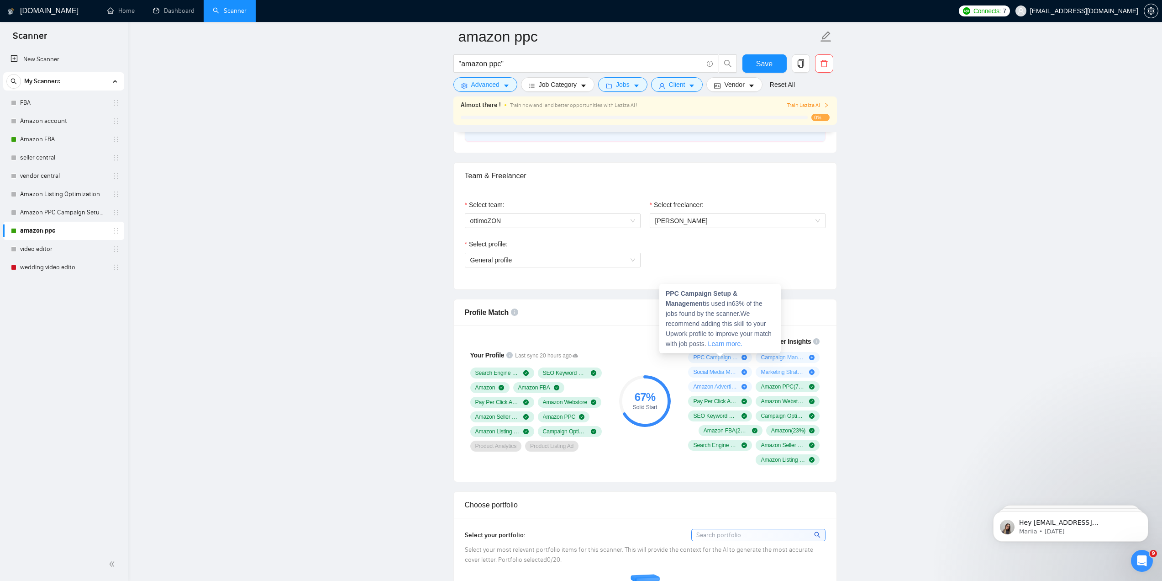
scroll to position [457, 0]
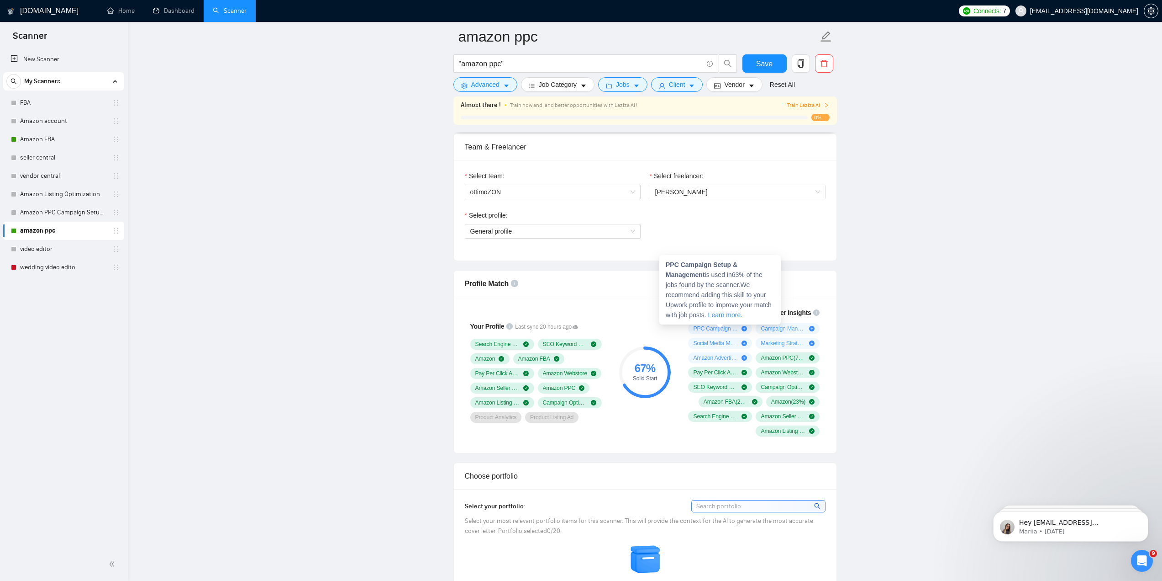
click at [744, 327] on icon "plus-circle" at bounding box center [744, 328] width 5 height 5
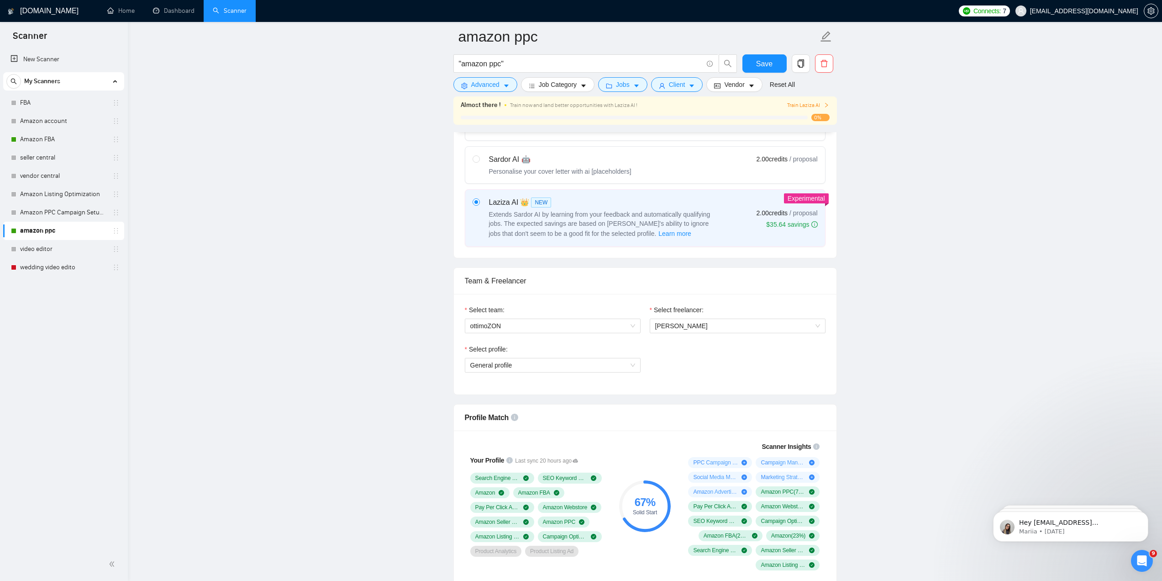
scroll to position [320, 0]
click at [803, 108] on span "Train Laziza AI" at bounding box center [808, 105] width 42 height 9
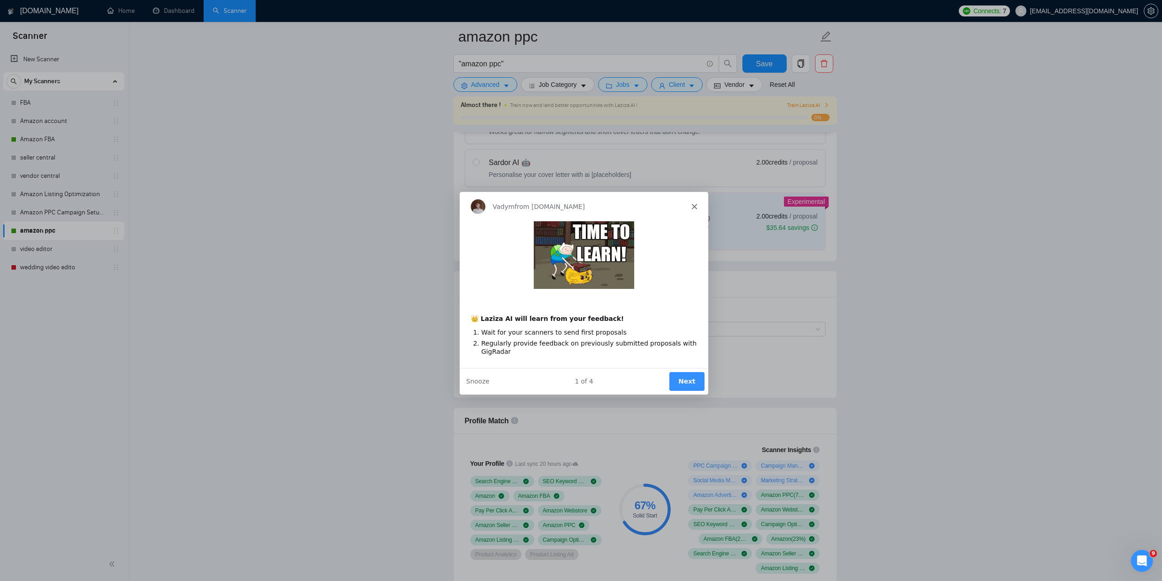
scroll to position [0, 0]
click at [690, 380] on button "Next" at bounding box center [686, 380] width 35 height 19
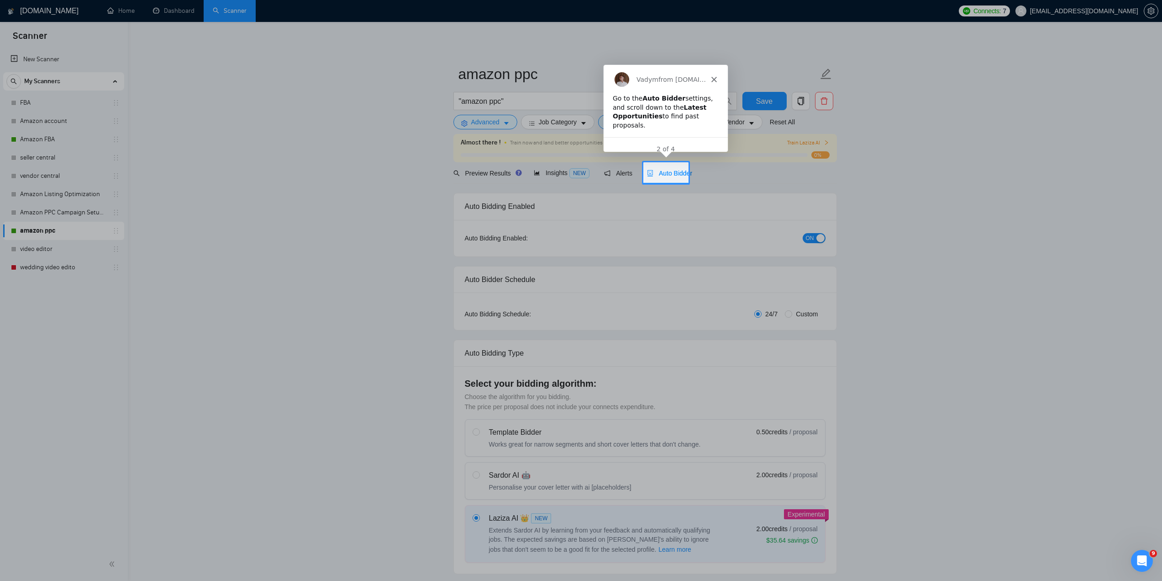
click at [680, 172] on span "Auto Bidder" at bounding box center [669, 172] width 45 height 7
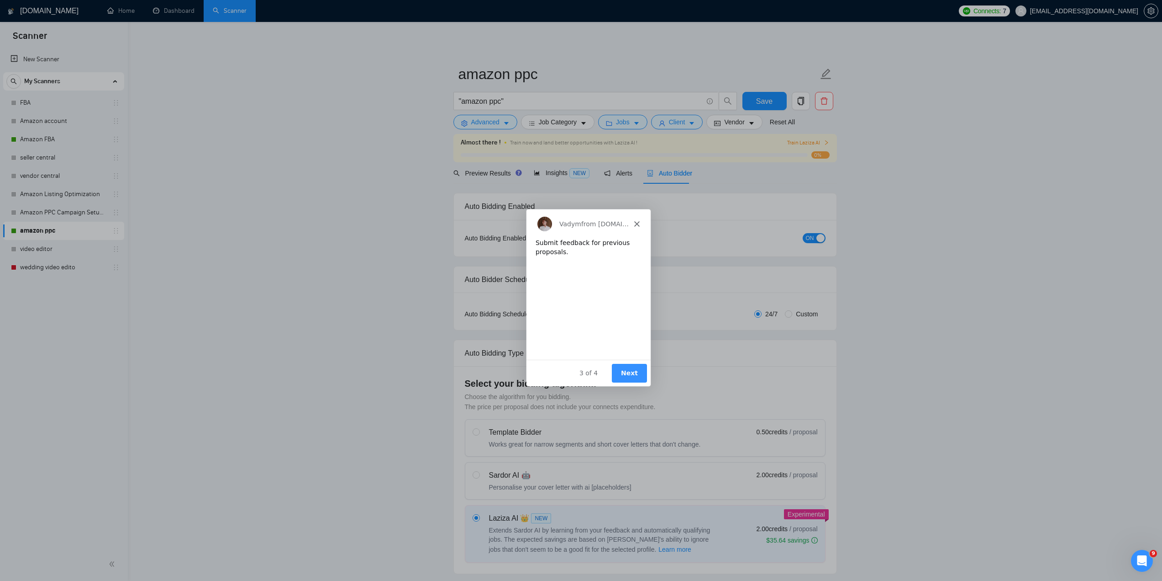
click at [664, 183] on div "Product tour overlay" at bounding box center [581, 290] width 1162 height 581
click at [622, 372] on button "Next" at bounding box center [628, 372] width 35 height 19
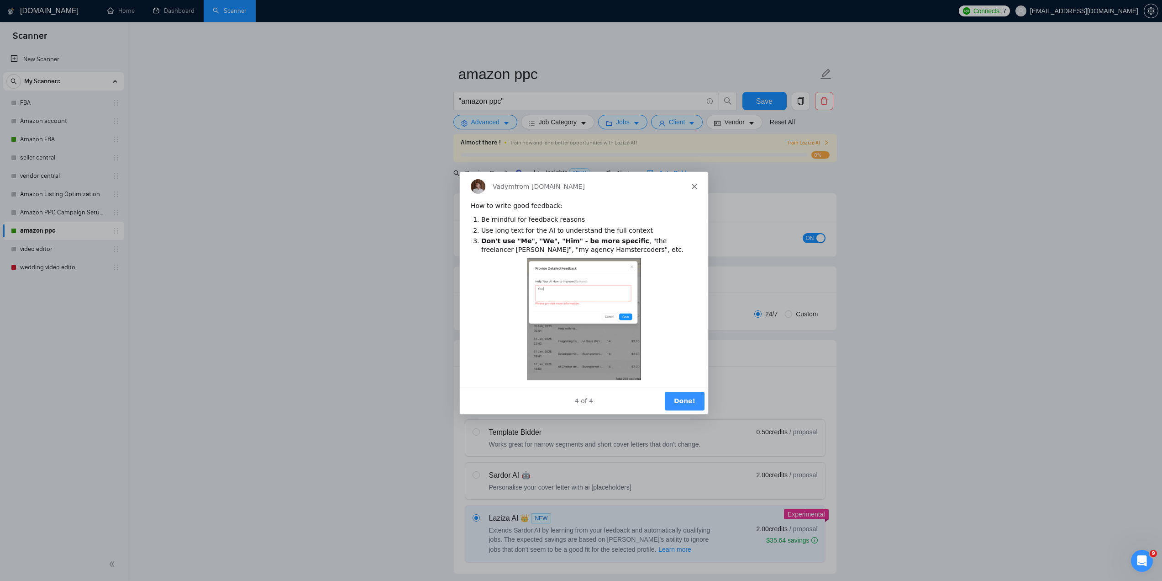
click at [681, 402] on button "Done!" at bounding box center [684, 400] width 40 height 19
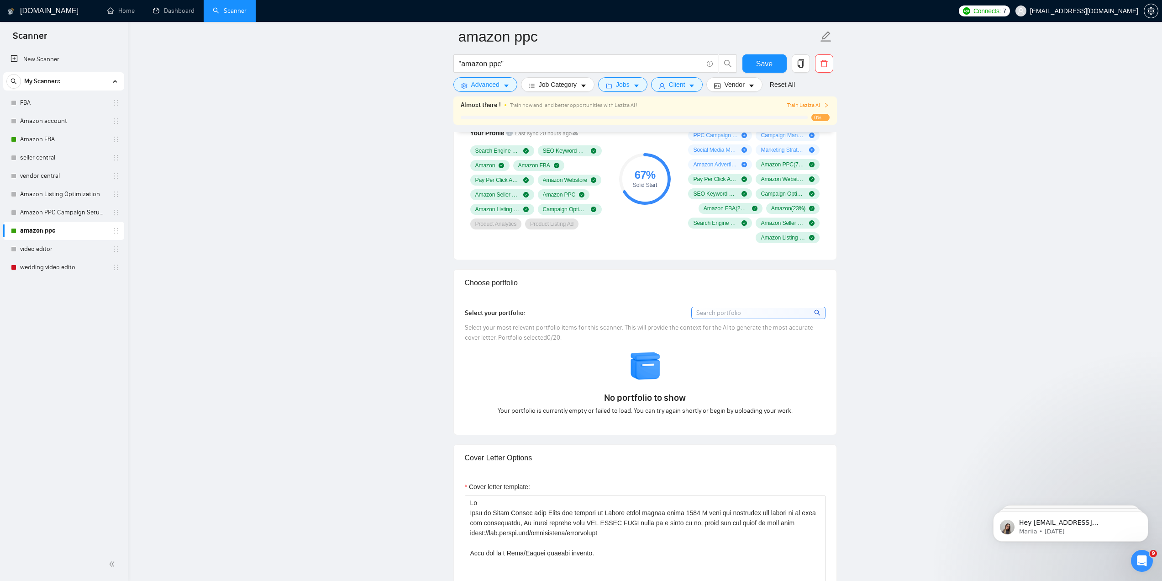
scroll to position [731, 0]
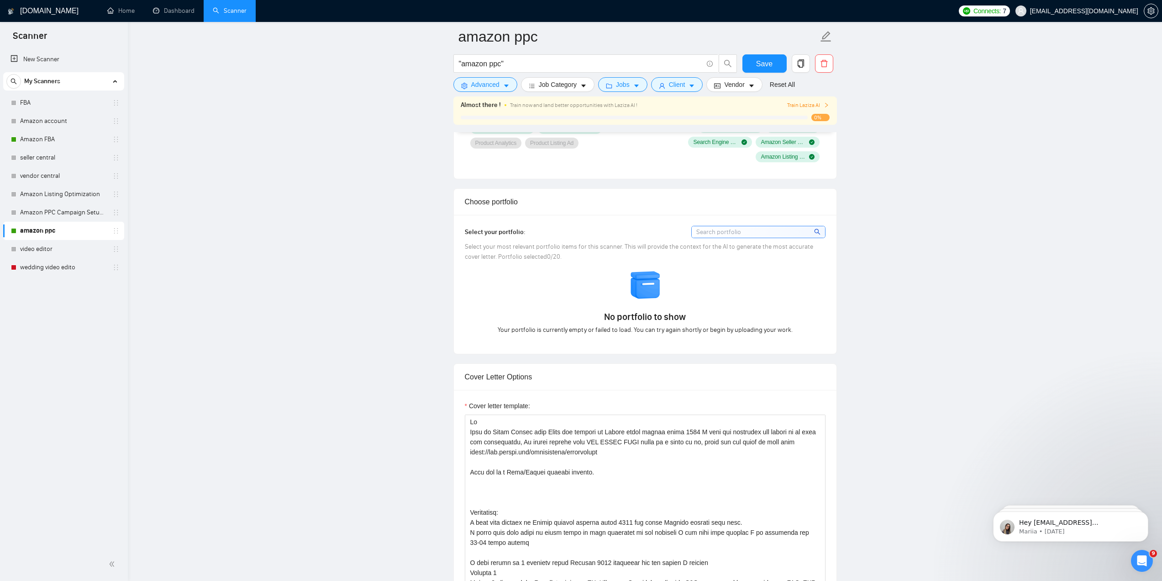
click at [704, 231] on input at bounding box center [758, 231] width 133 height 11
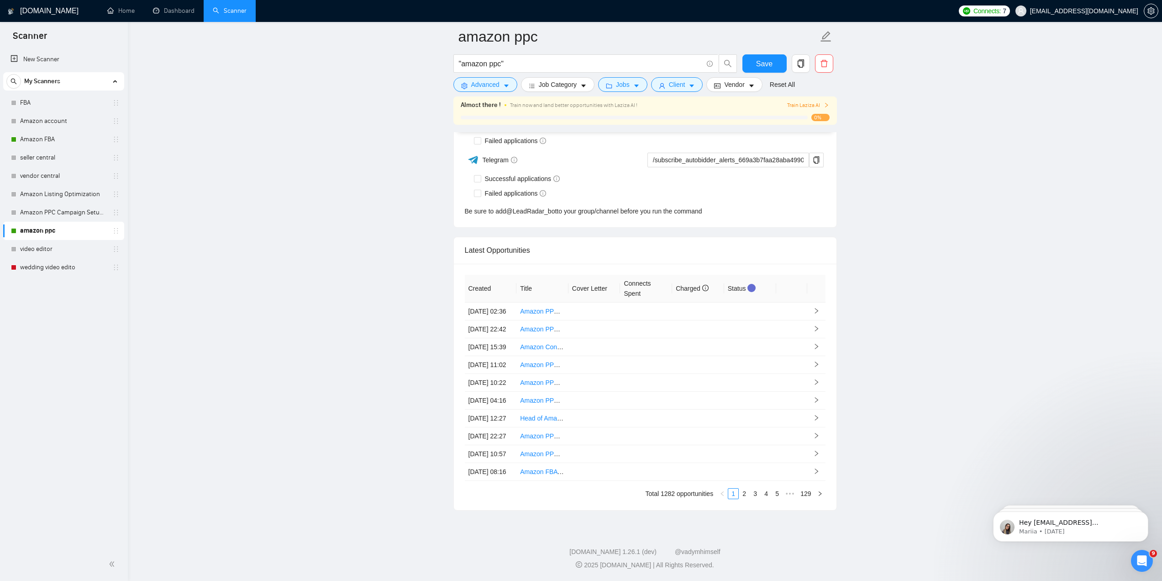
scroll to position [2318, 0]
drag, startPoint x: 771, startPoint y: 57, endPoint x: 770, endPoint y: 63, distance: 6.0
click at [771, 57] on button "Save" at bounding box center [765, 63] width 44 height 18
click at [814, 110] on div "Almost there ! Train now and land better opportunities with Laziza AI ! Train L…" at bounding box center [645, 105] width 369 height 10
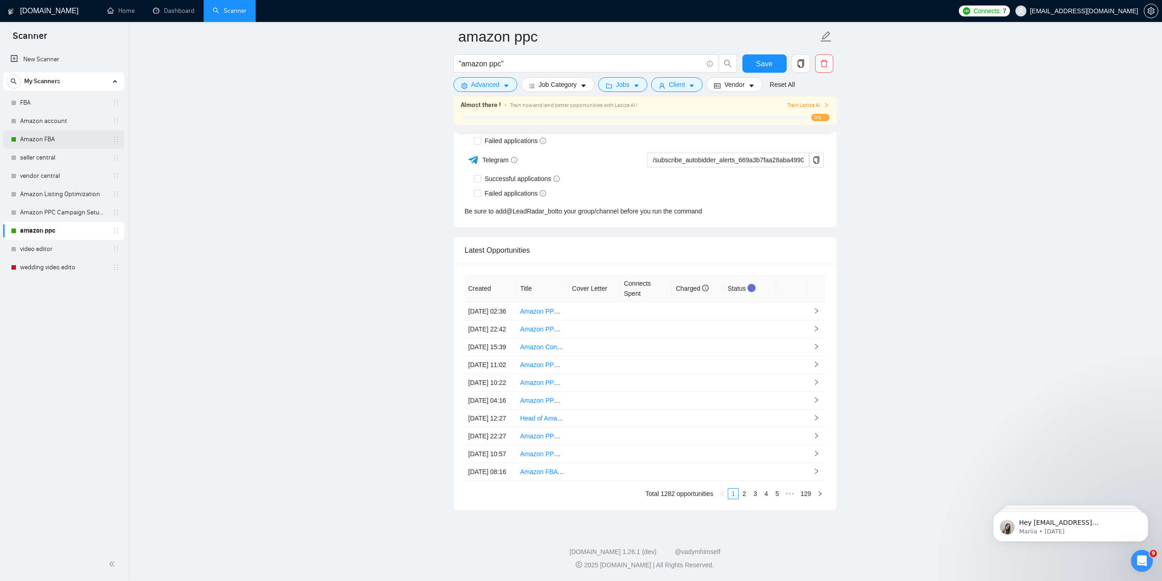
click at [67, 137] on link "Amazon FBA" at bounding box center [63, 139] width 87 height 18
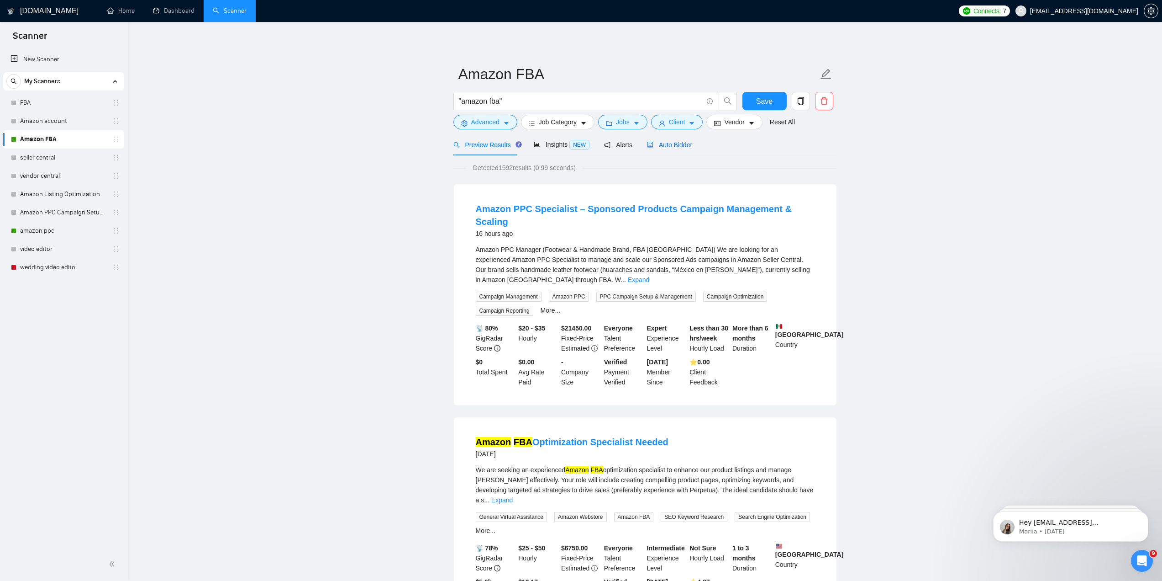
click at [670, 145] on span "Auto Bidder" at bounding box center [669, 144] width 45 height 7
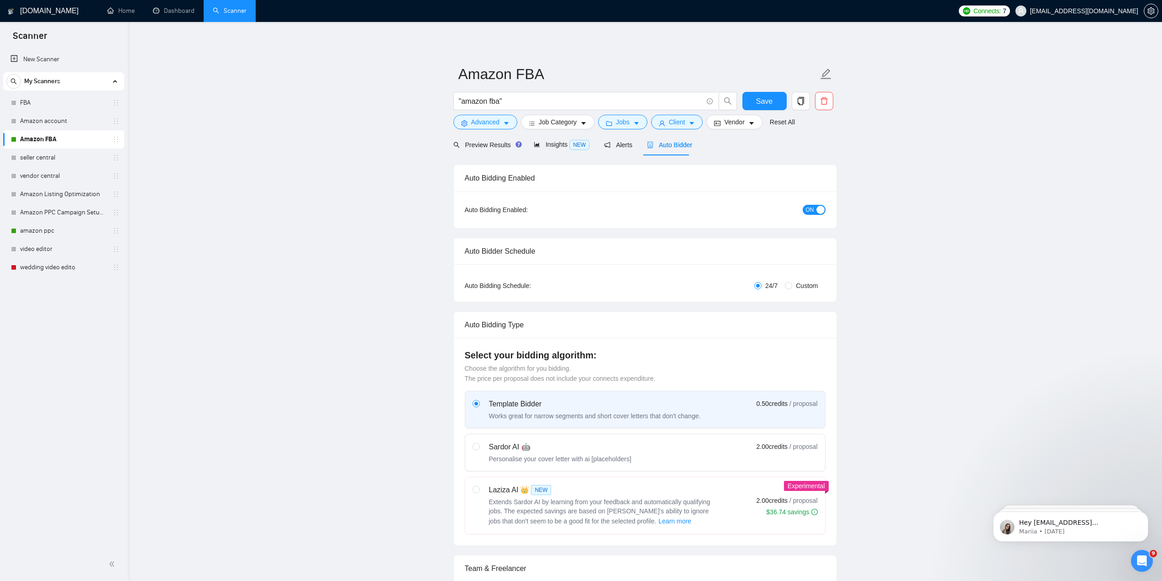
checkbox input "true"
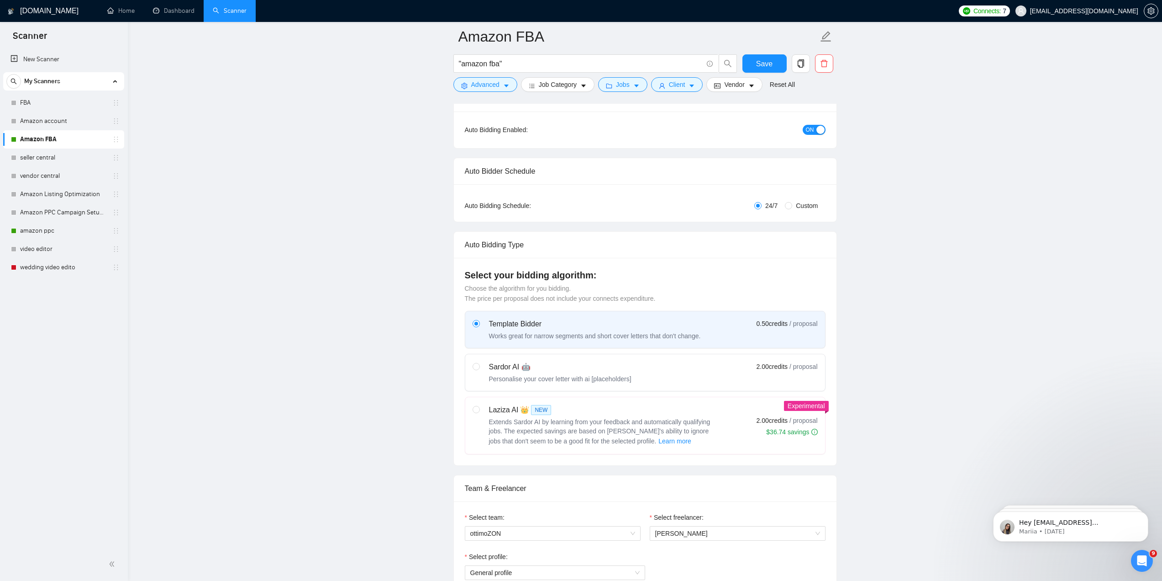
scroll to position [91, 0]
click at [617, 418] on span "Extends Sardor AI by learning from your feedback and automatically qualifying j…" at bounding box center [600, 427] width 222 height 26
click at [479, 408] on input "radio" at bounding box center [476, 404] width 6 height 6
radio input "true"
radio input "false"
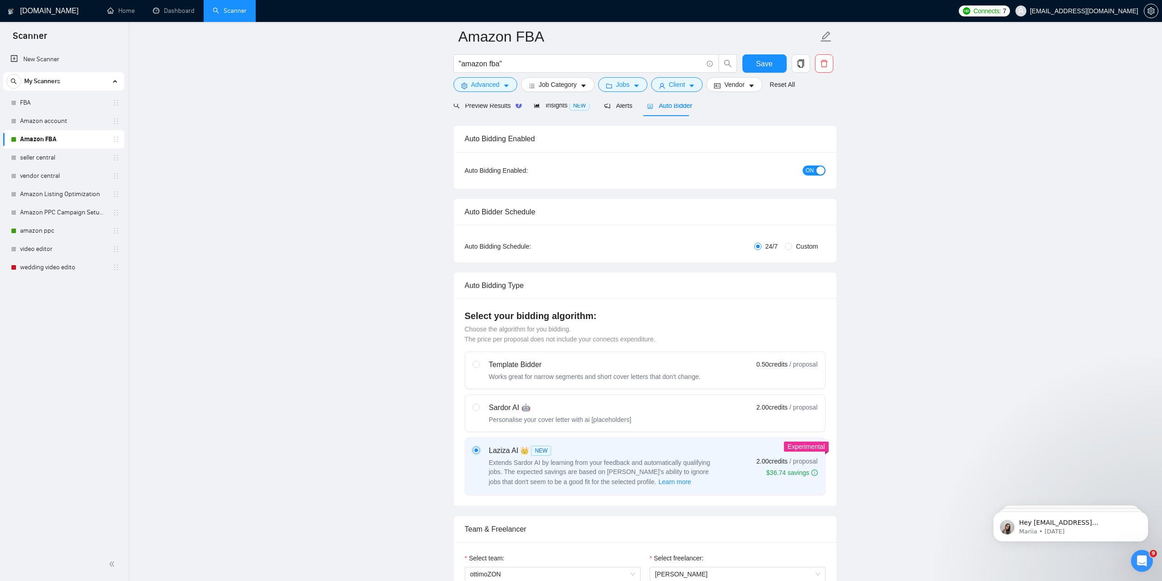
scroll to position [46, 0]
click at [531, 369] on div "Template Bidder" at bounding box center [595, 365] width 212 height 11
click at [479, 368] on input "radio" at bounding box center [476, 364] width 6 height 6
radio input "true"
radio input "false"
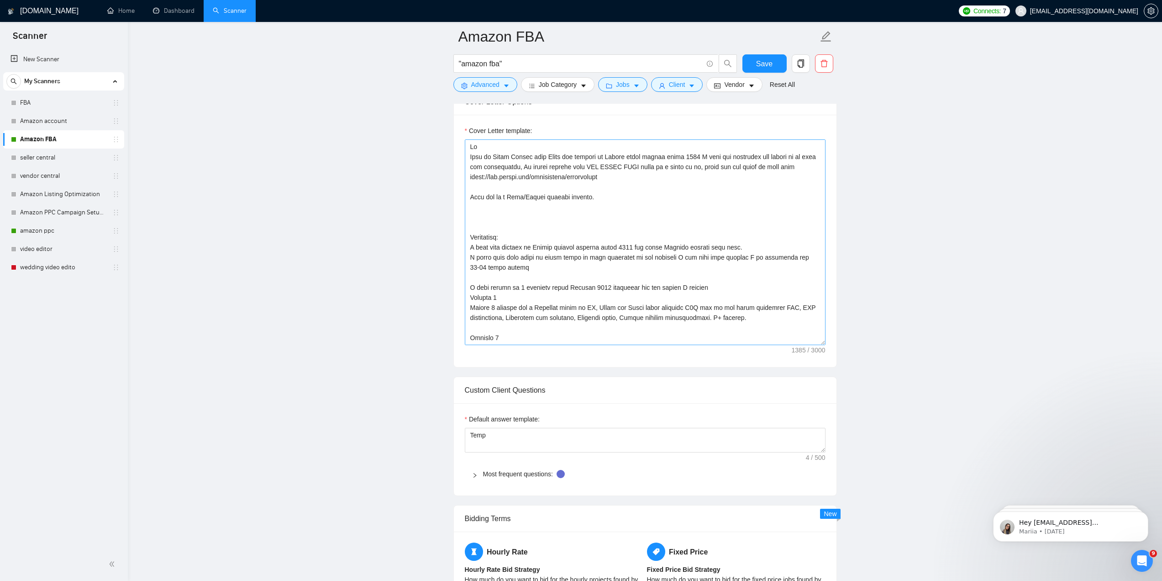
scroll to position [502, 0]
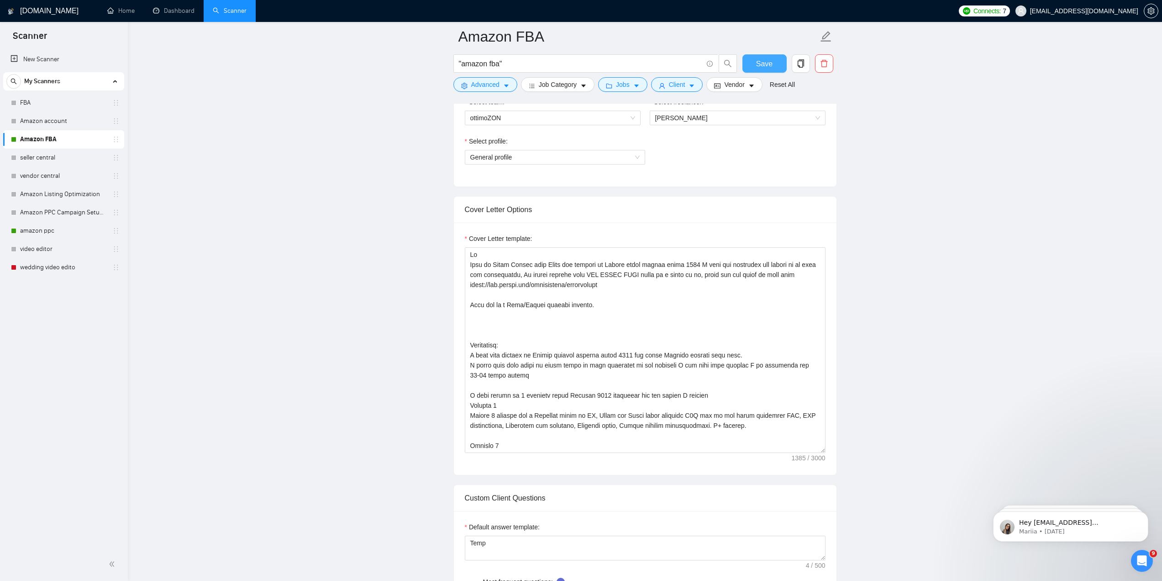
click at [761, 66] on span "Save" at bounding box center [764, 63] width 16 height 11
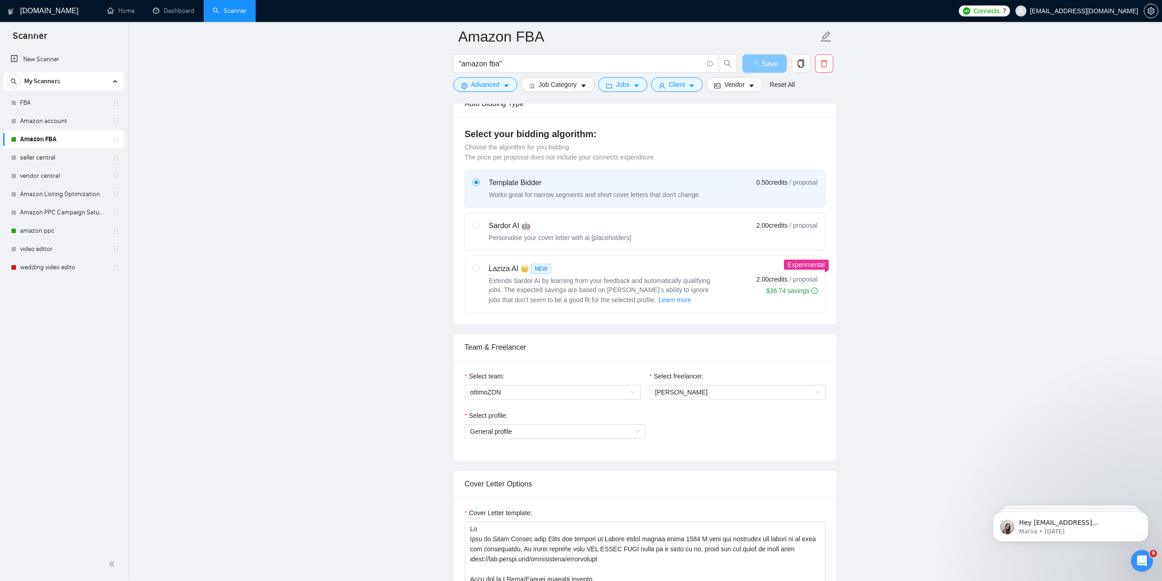
scroll to position [46, 0]
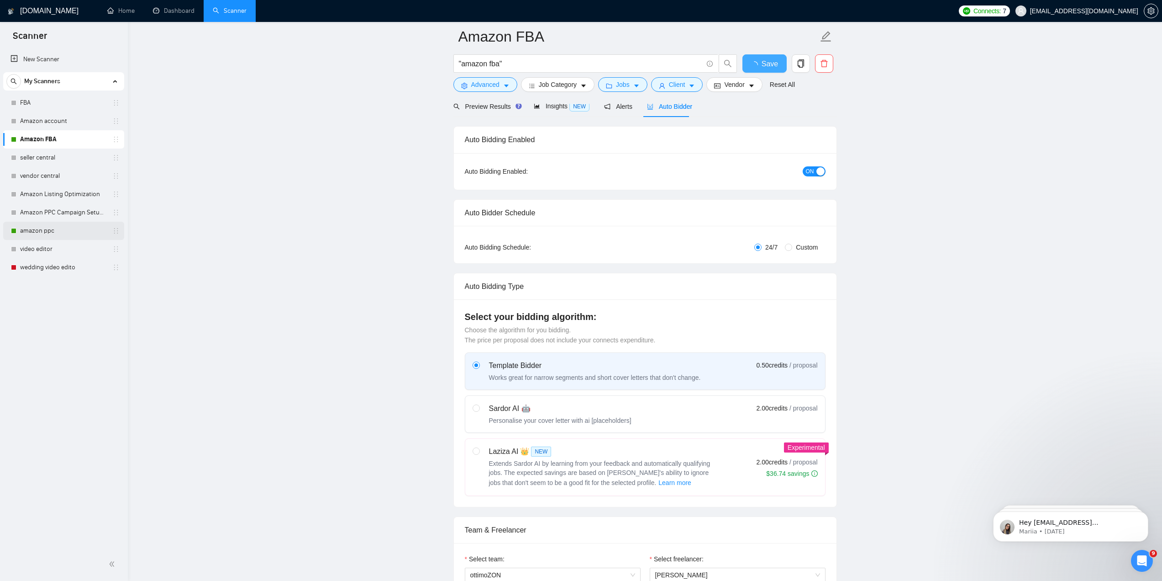
checkbox input "true"
click at [40, 232] on link "amazon ppc" at bounding box center [63, 231] width 87 height 18
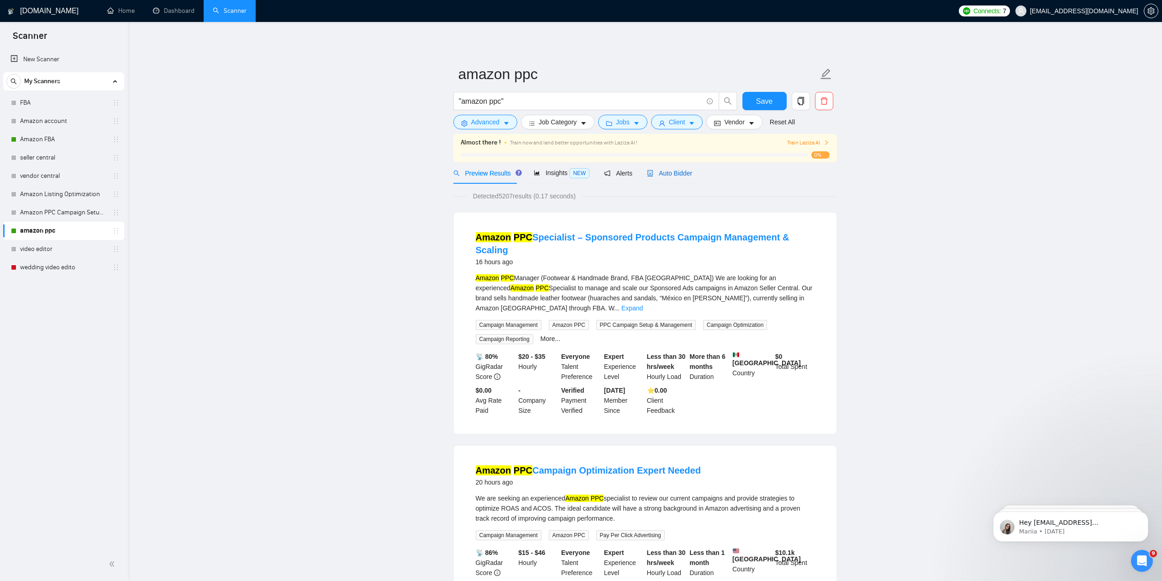
click at [656, 175] on span "Auto Bidder" at bounding box center [669, 172] width 45 height 7
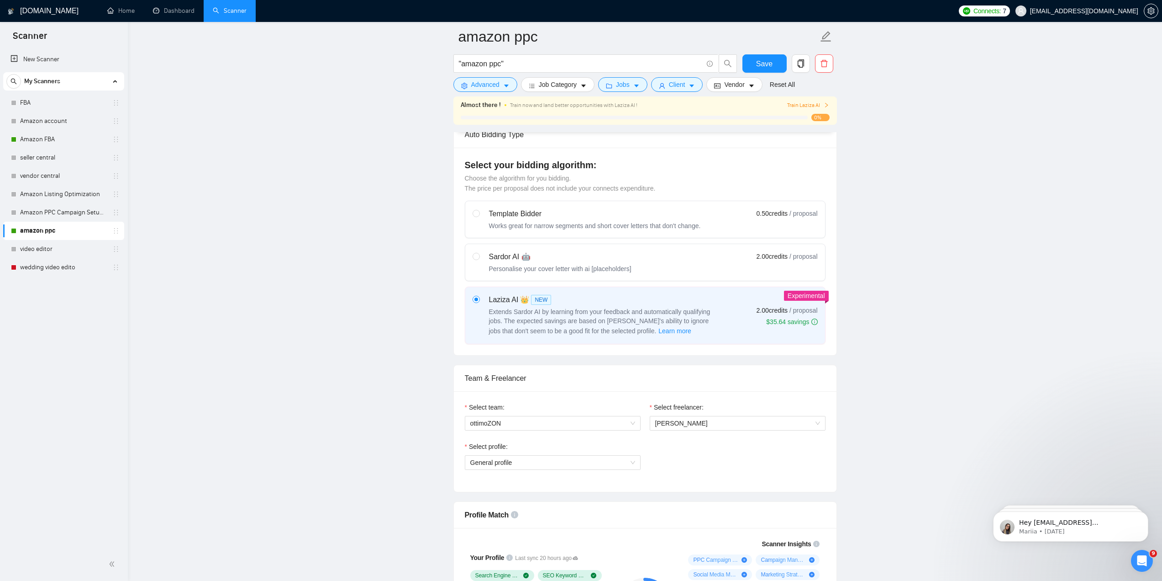
scroll to position [228, 0]
click at [505, 216] on div "Template Bidder Works great for narrow segments and short cover letters that do…" at bounding box center [595, 217] width 212 height 22
click at [479, 213] on input "radio" at bounding box center [476, 210] width 6 height 6
radio input "true"
radio input "false"
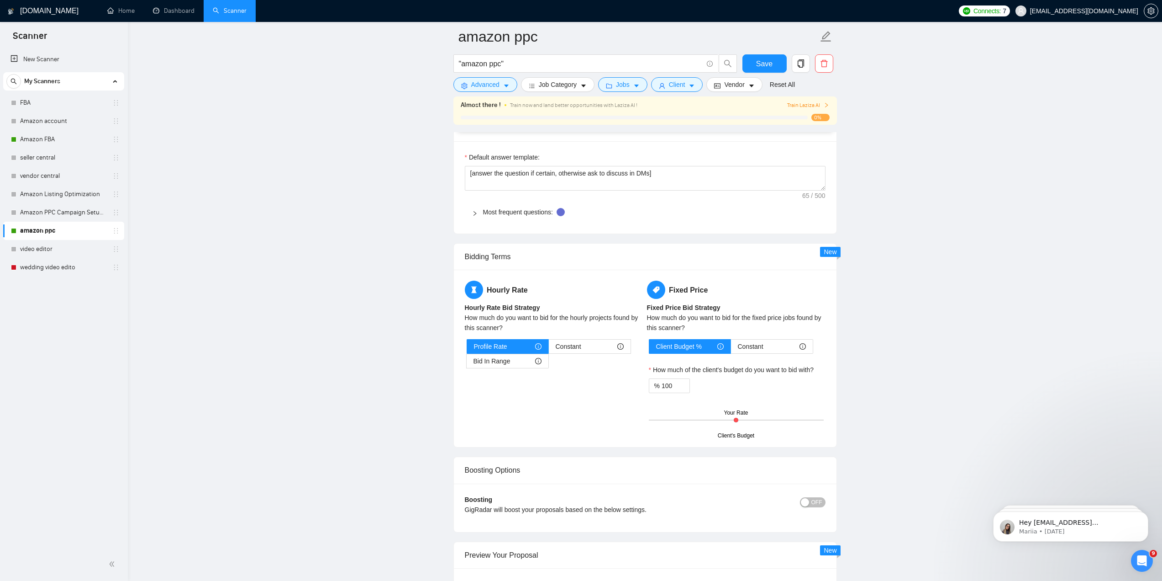
scroll to position [914, 0]
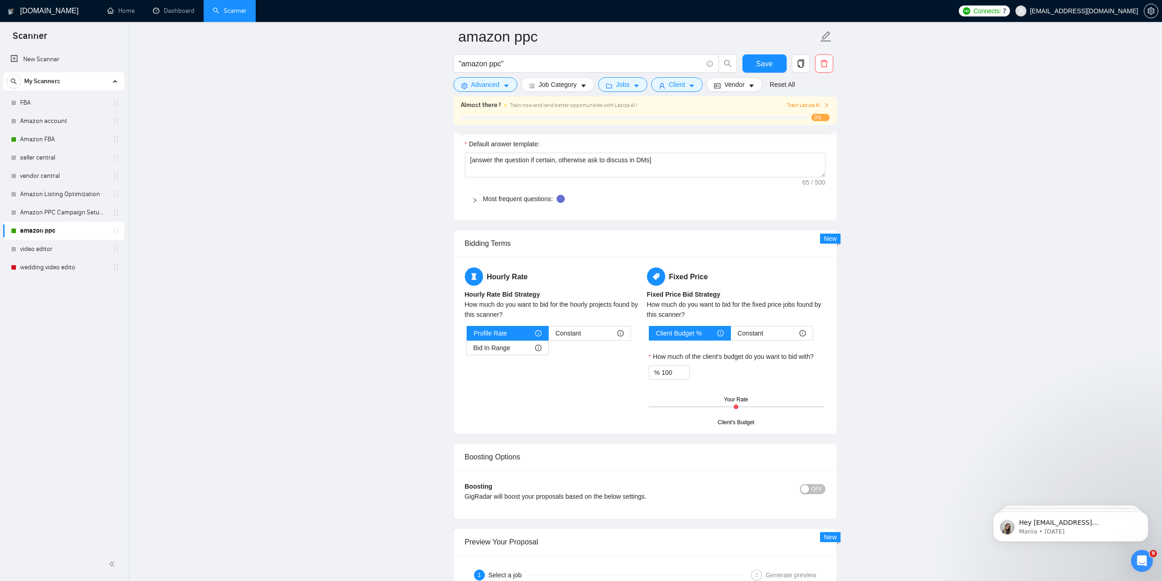
click at [593, 323] on div "Hourly Rate Hourly Rate Bid Strategy How much do you want to bid for the hourly…" at bounding box center [554, 316] width 182 height 99
click at [584, 331] on div "Constant" at bounding box center [590, 333] width 68 height 14
click at [549, 335] on input "Constant" at bounding box center [549, 335] width 0 height 0
drag, startPoint x: 491, startPoint y: 386, endPoint x: 455, endPoint y: 387, distance: 36.1
click at [455, 387] on div "Hourly Rate Hourly Rate Bid Strategy How much do you want to bid for the hourly…" at bounding box center [645, 344] width 383 height 177
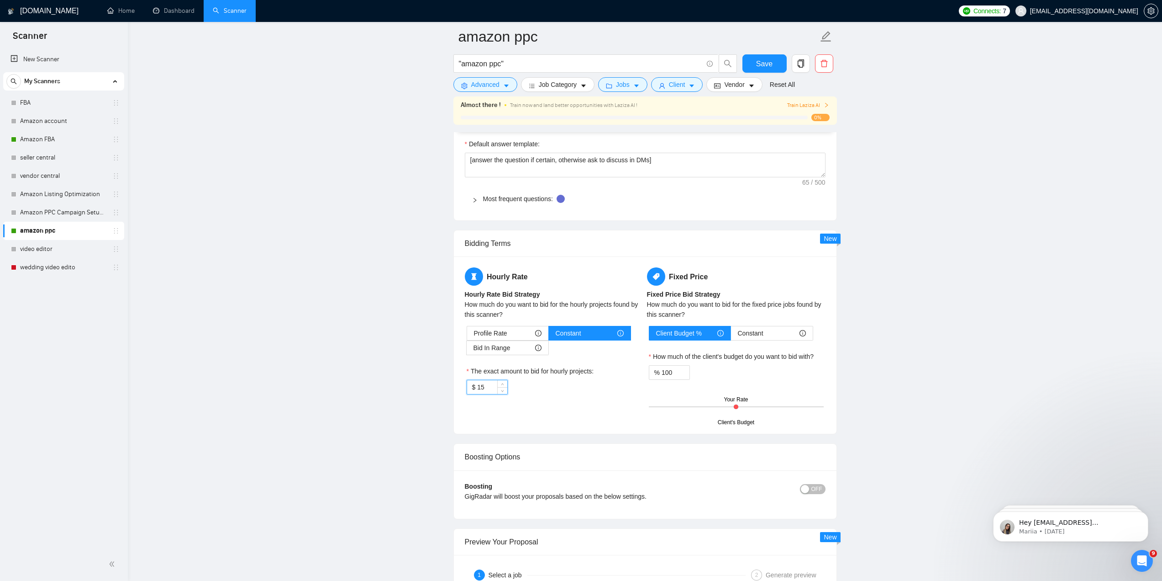
type input "15"
click at [396, 359] on main "amazon ppc "amazon ppc" Save Advanced Job Category Jobs Client Vendor Reset All…" at bounding box center [645, 285] width 1005 height 2324
drag, startPoint x: 736, startPoint y: 406, endPoint x: 724, endPoint y: 406, distance: 12.3
click at [724, 406] on div "Client's Budget Your Rate" at bounding box center [736, 407] width 175 height 32
click at [688, 376] on span "Decrease Value" at bounding box center [685, 375] width 10 height 8
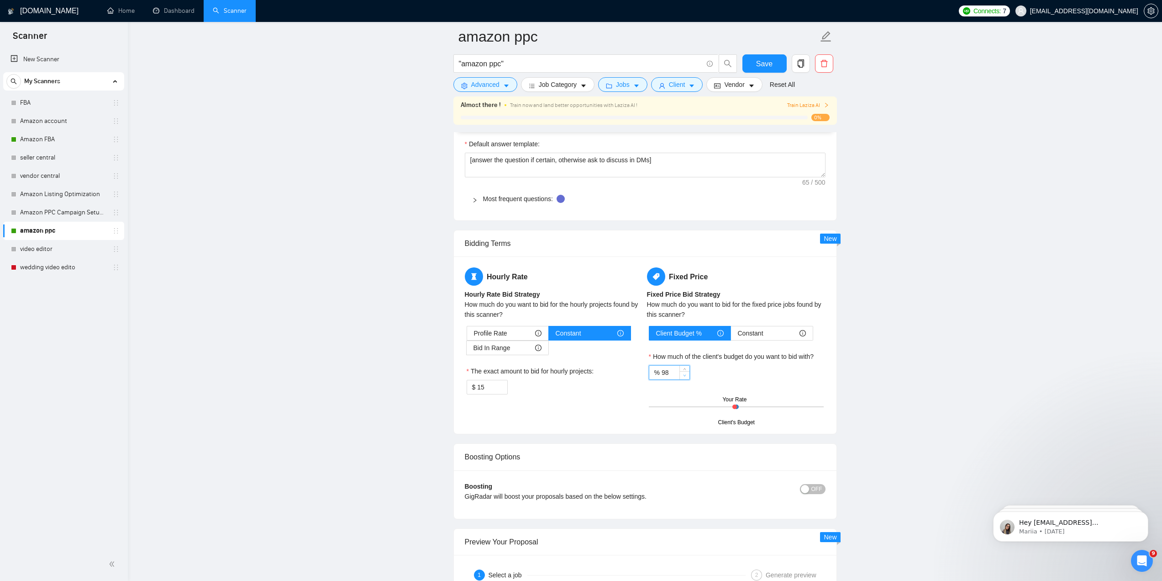
click at [688, 376] on span "Decrease Value" at bounding box center [685, 375] width 10 height 8
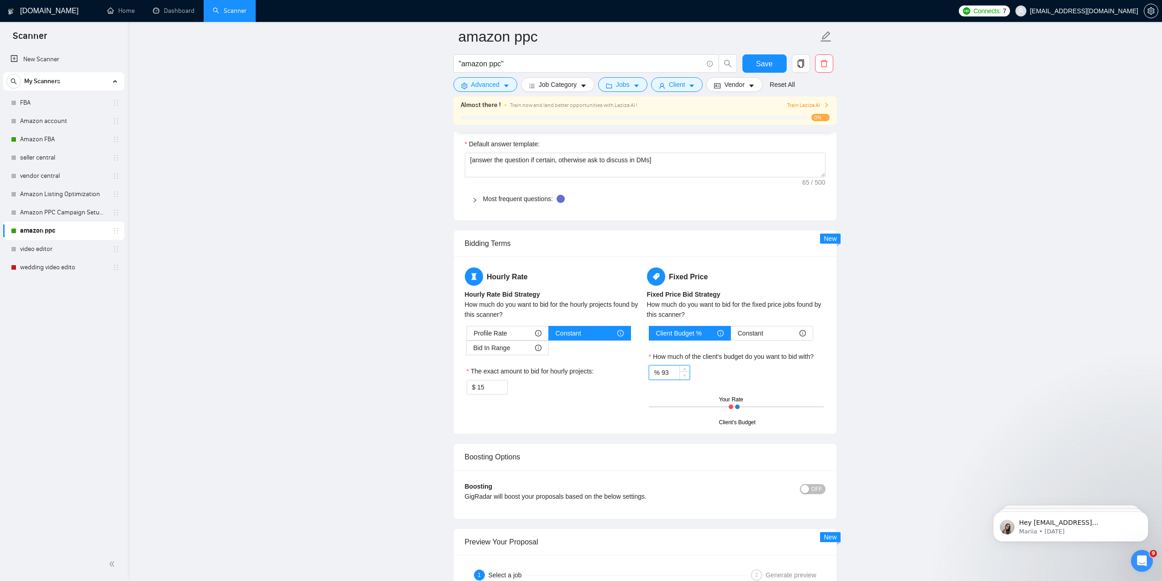
click at [688, 377] on span "Decrease Value" at bounding box center [685, 375] width 10 height 8
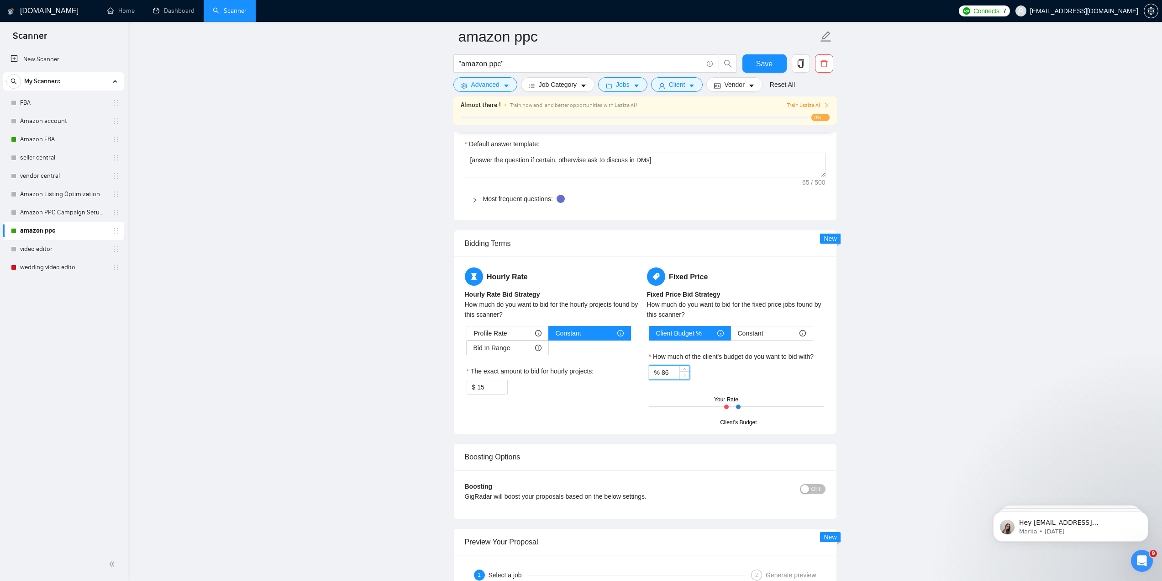
click at [688, 377] on span "Decrease Value" at bounding box center [685, 375] width 10 height 8
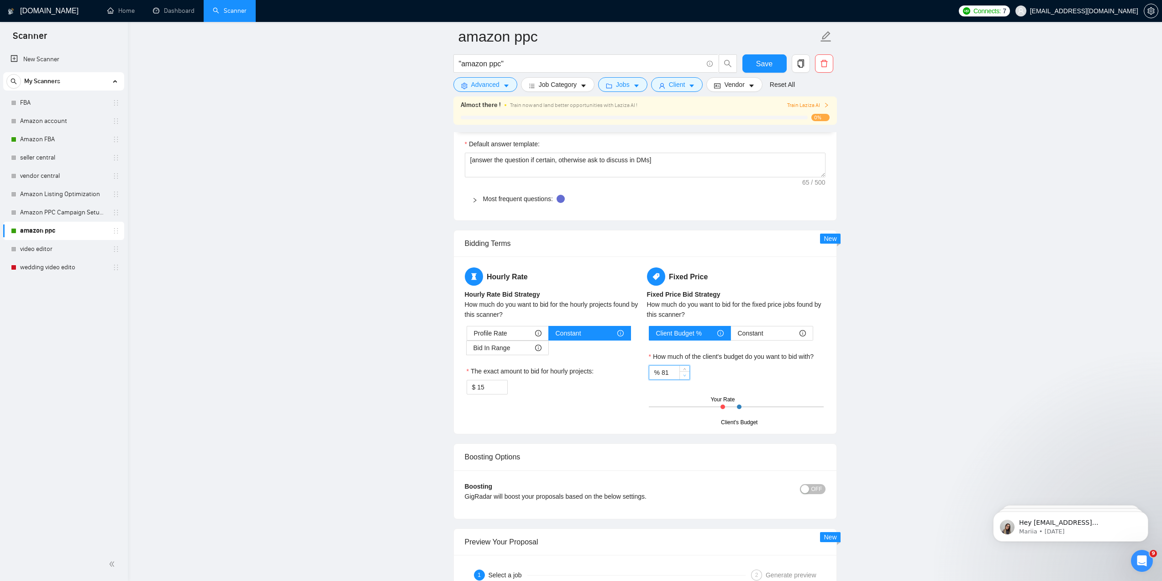
click at [688, 377] on span "Decrease Value" at bounding box center [685, 375] width 10 height 8
type input "80"
click at [688, 377] on span "Decrease Value" at bounding box center [685, 375] width 10 height 8
click at [770, 65] on span "Save" at bounding box center [764, 63] width 16 height 11
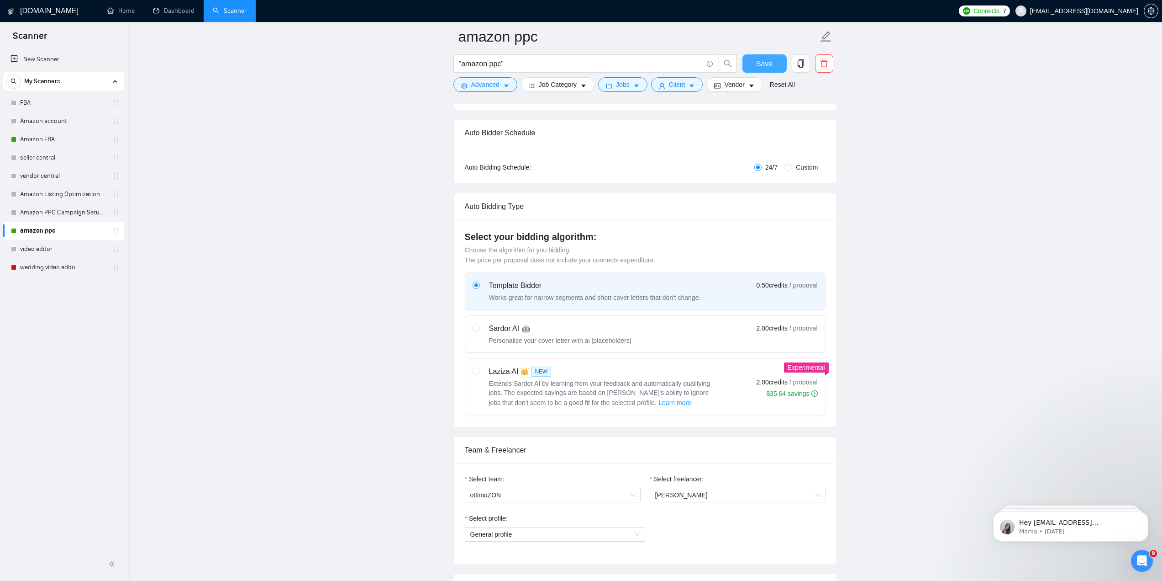
scroll to position [0, 0]
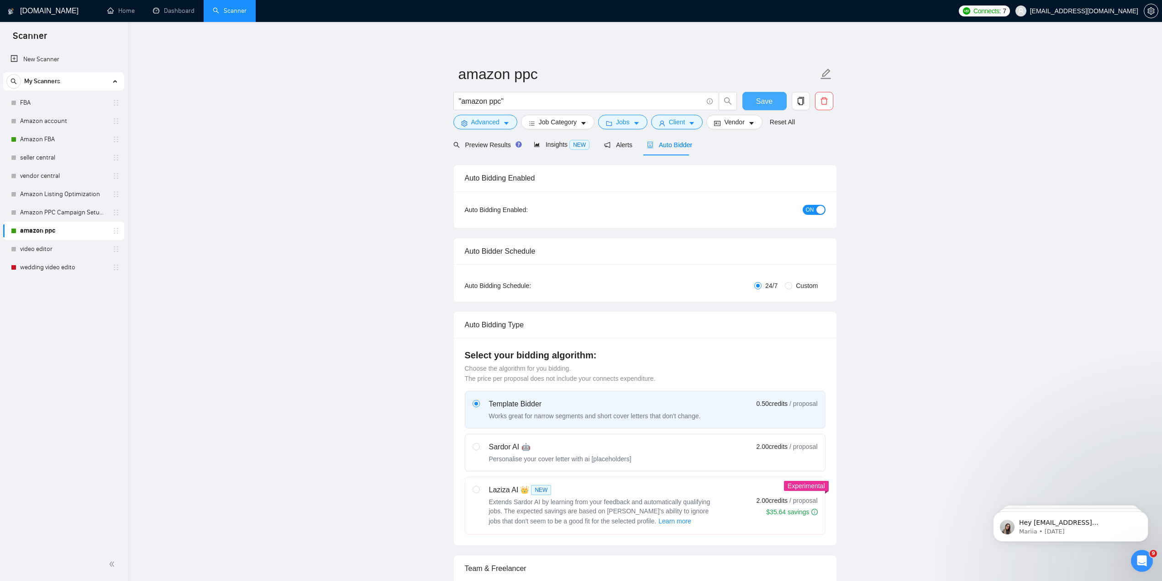
click at [765, 101] on span "Save" at bounding box center [764, 100] width 16 height 11
